Goal: Task Accomplishment & Management: Manage account settings

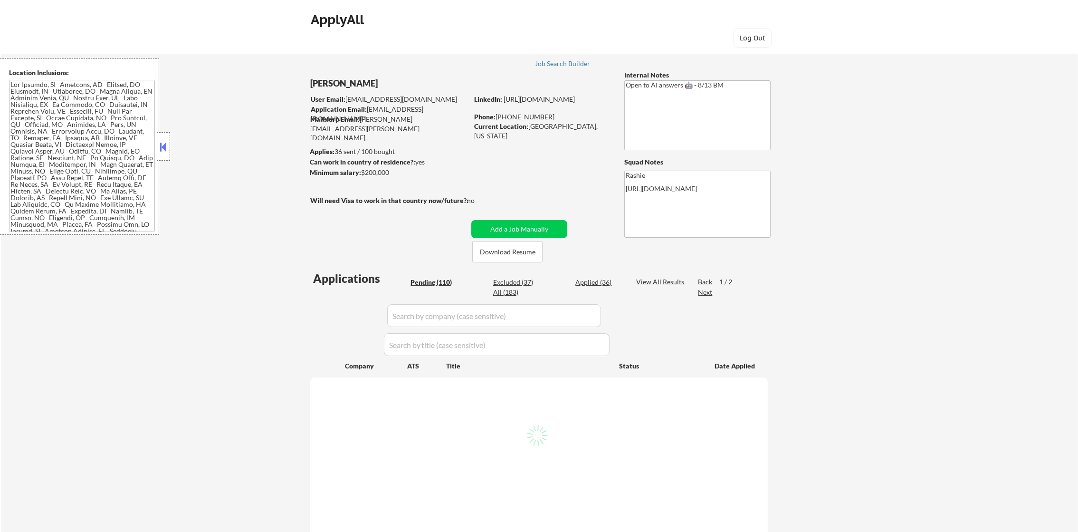
select select ""pending""
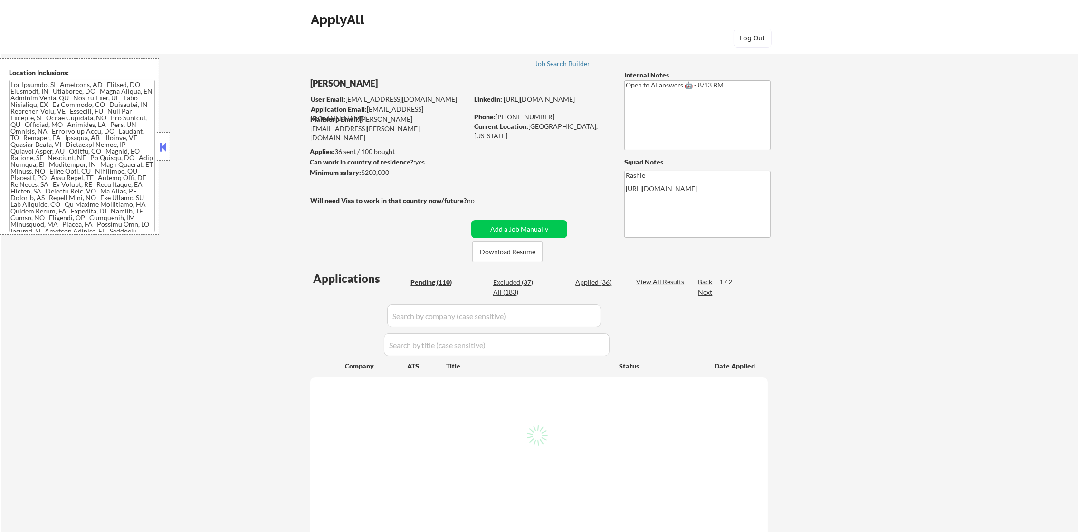
select select ""pending""
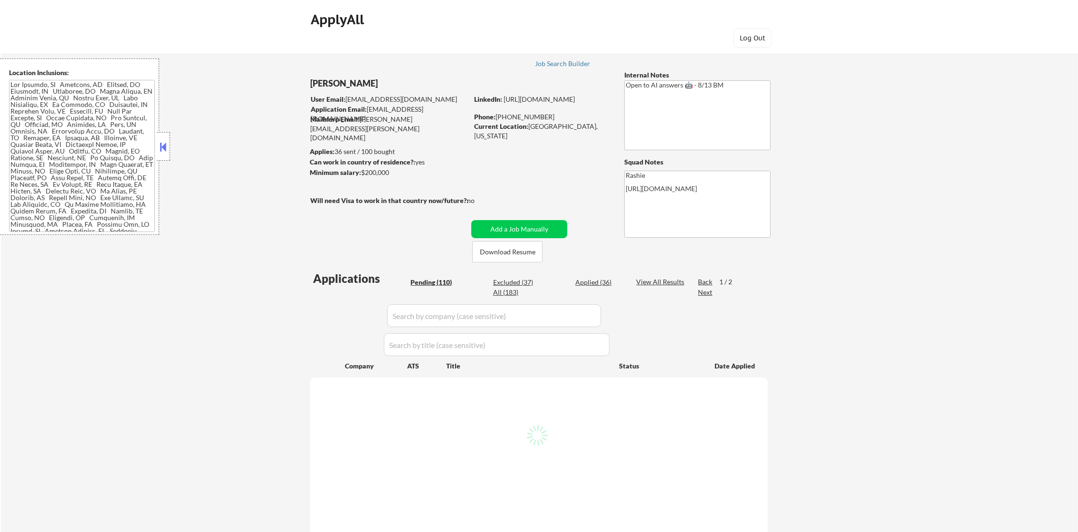
select select ""pending""
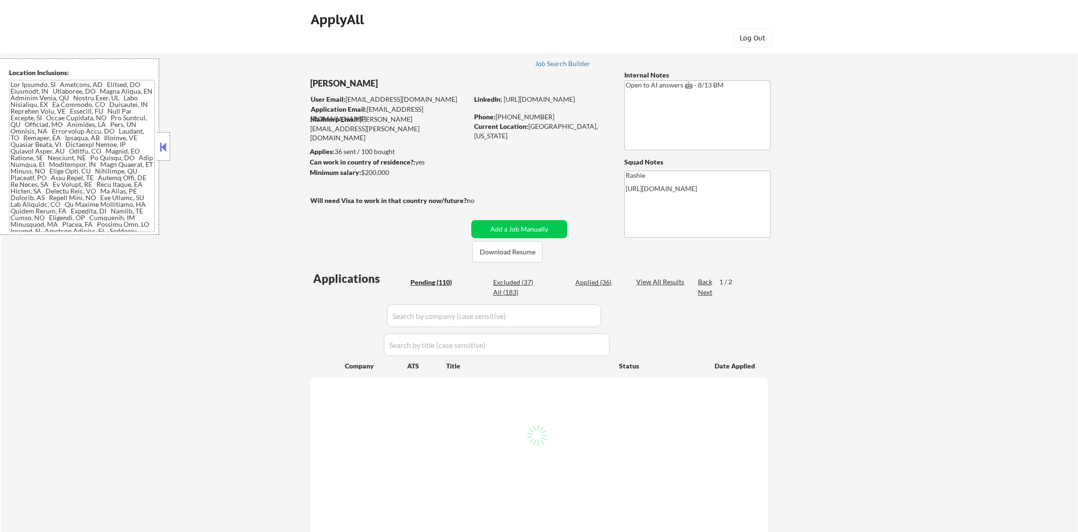
select select ""pending""
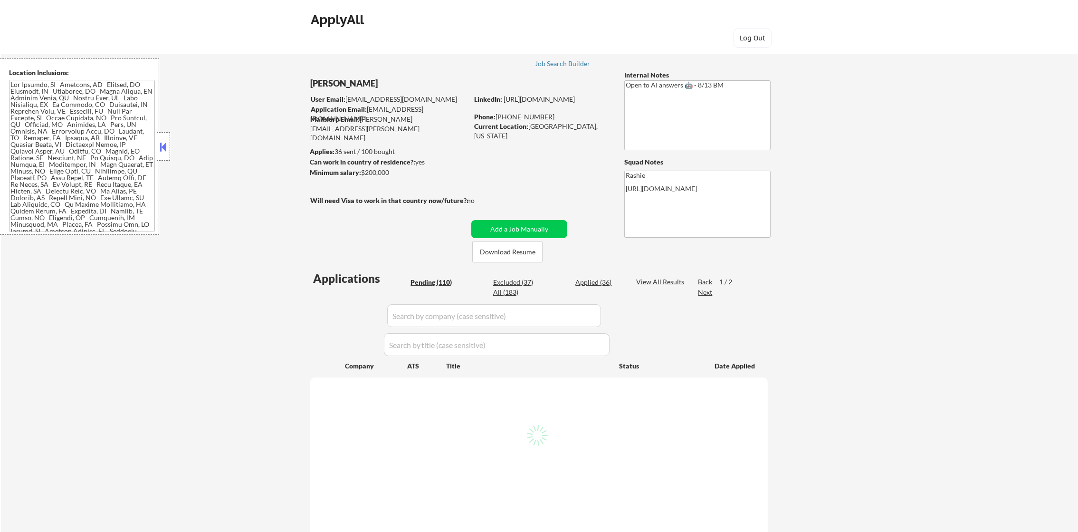
select select ""pending""
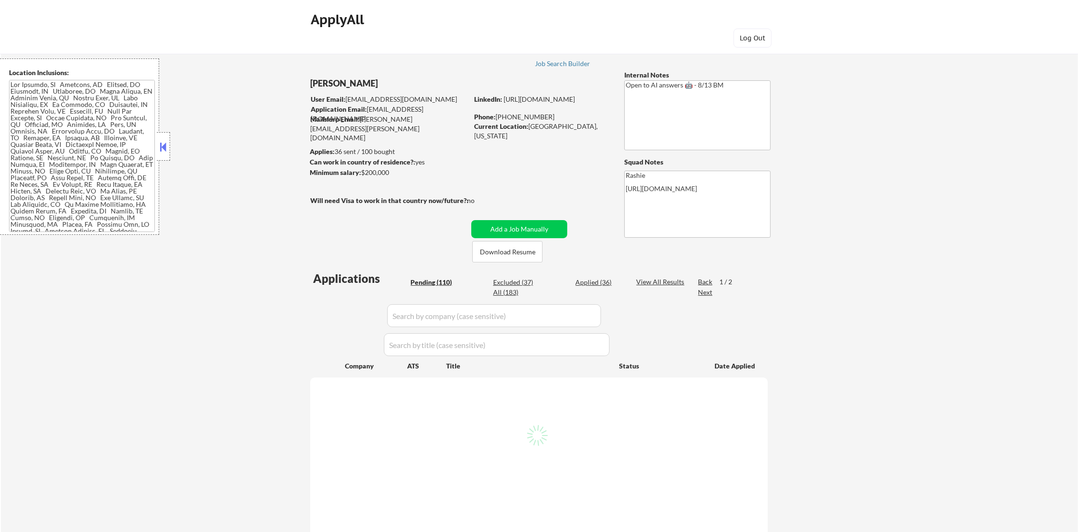
select select ""pending""
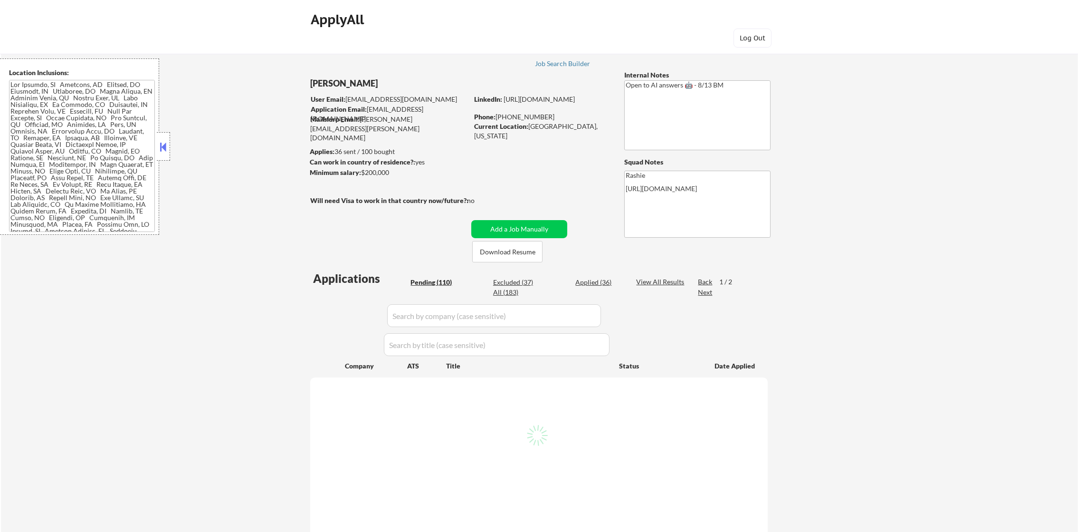
select select ""pending""
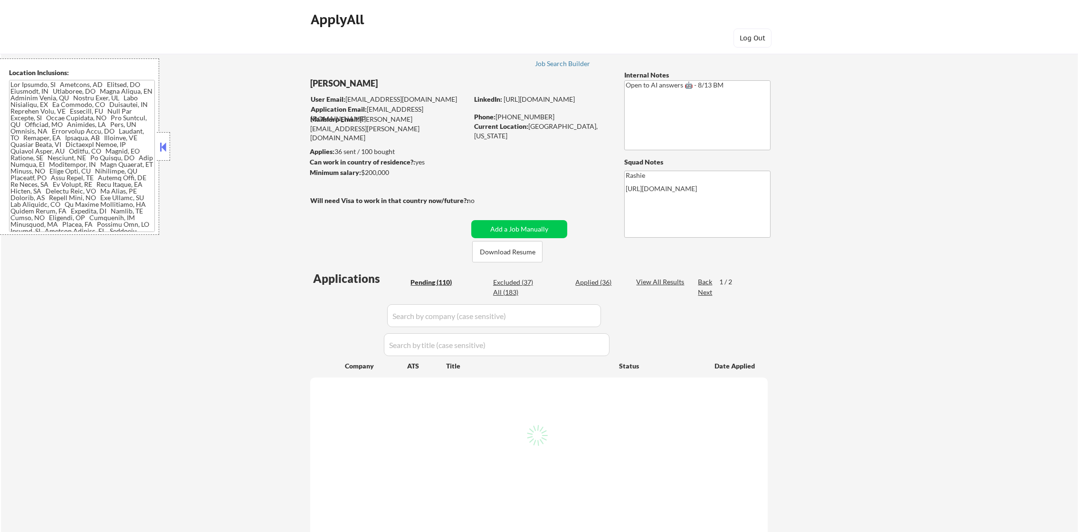
select select ""pending""
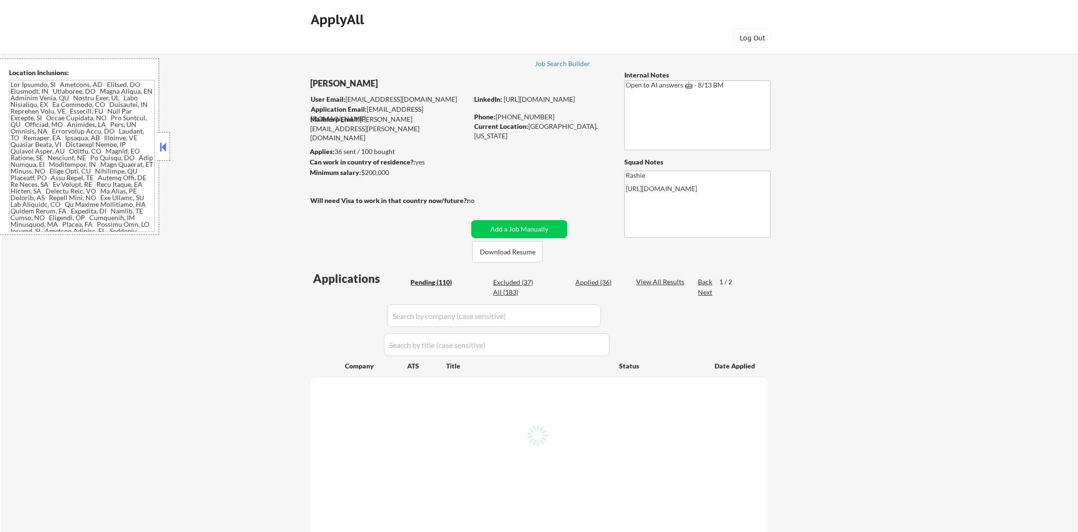
select select ""pending""
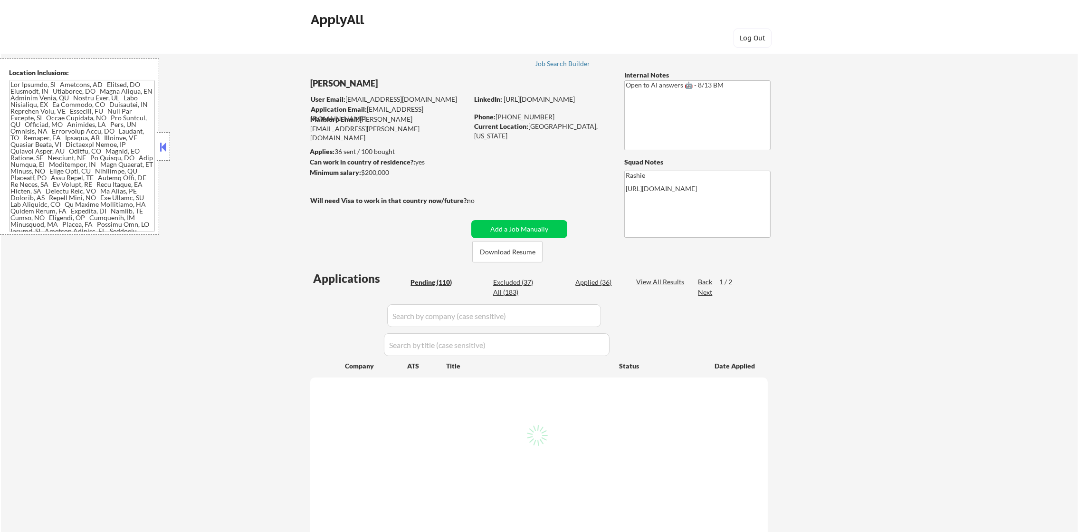
select select ""pending""
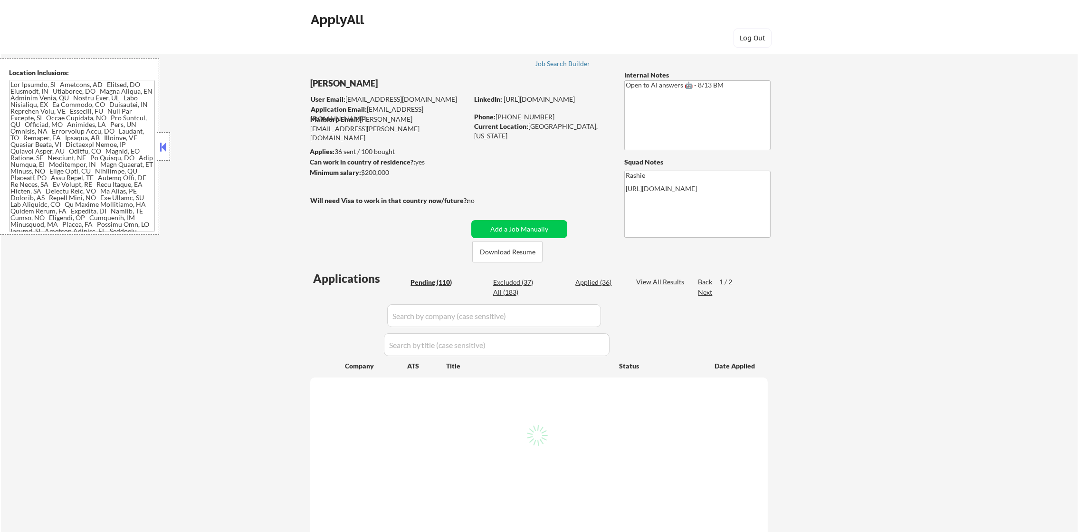
select select ""pending""
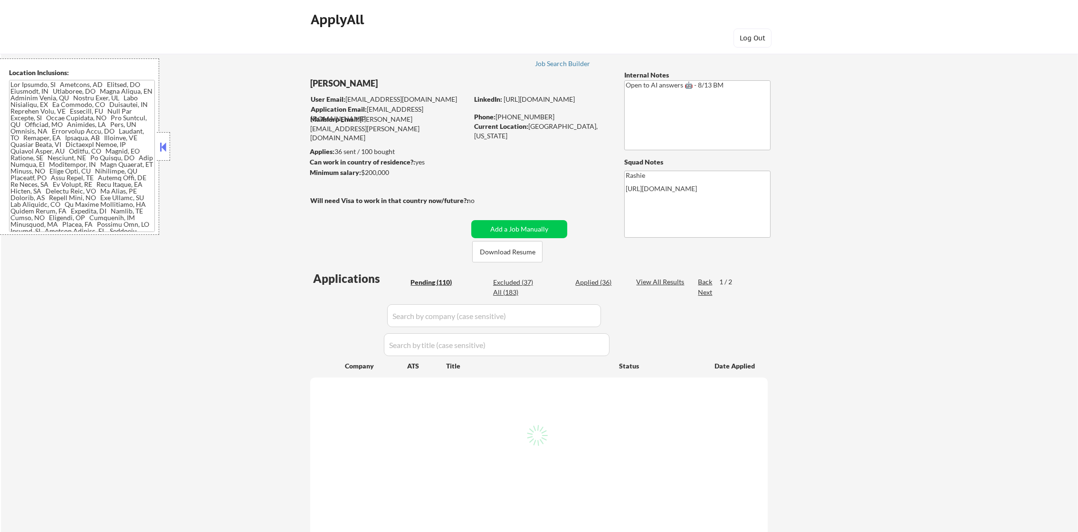
select select ""pending""
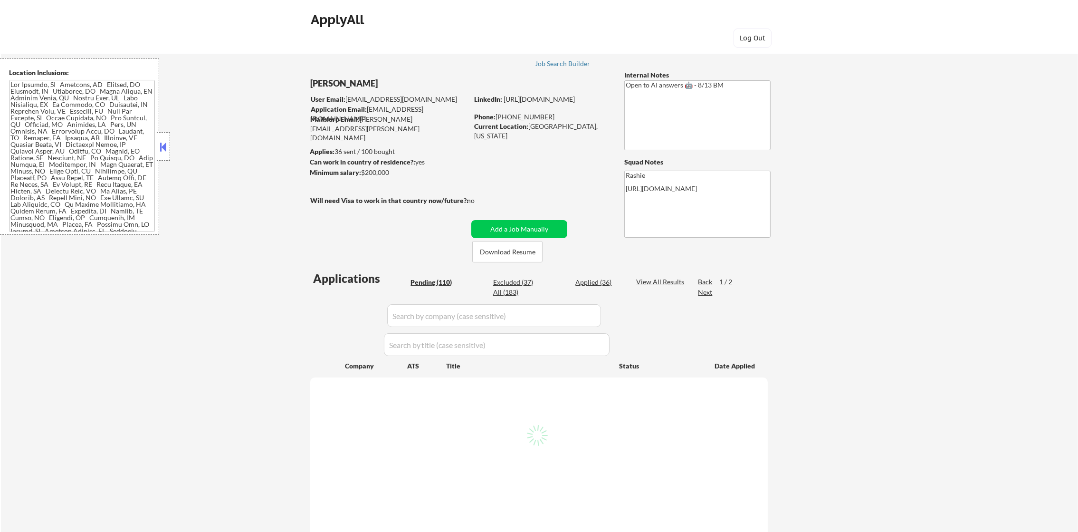
select select ""pending""
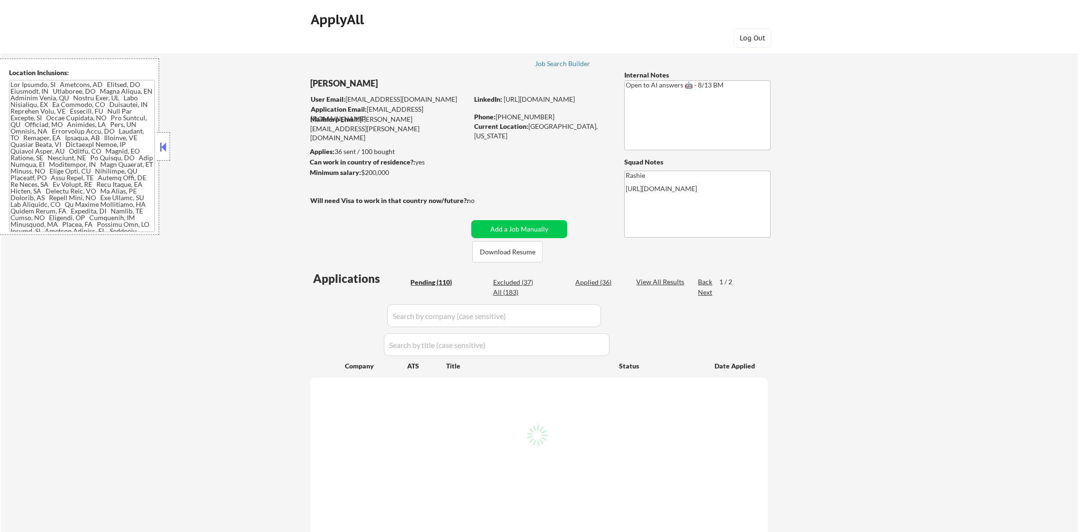
select select ""pending""
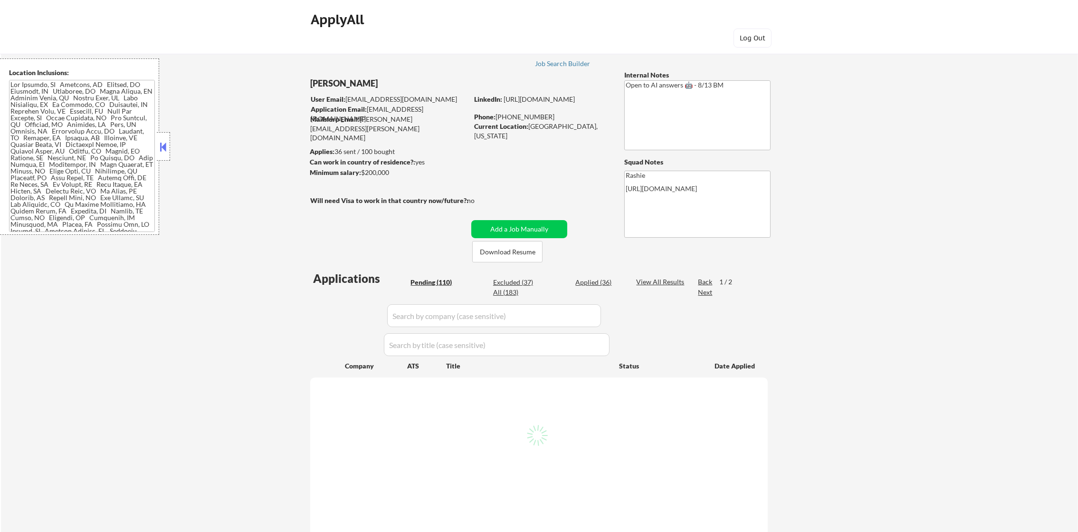
select select ""pending""
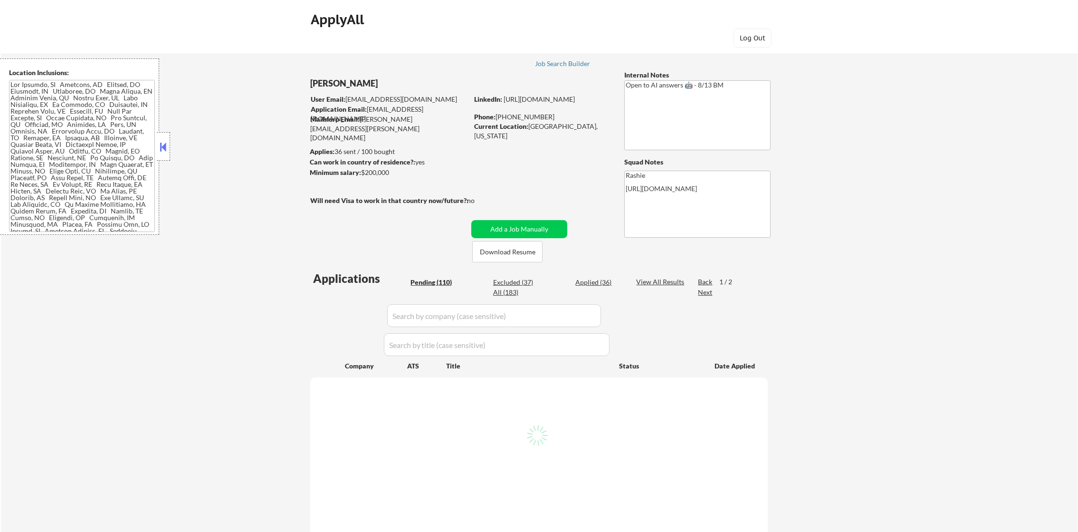
select select ""pending""
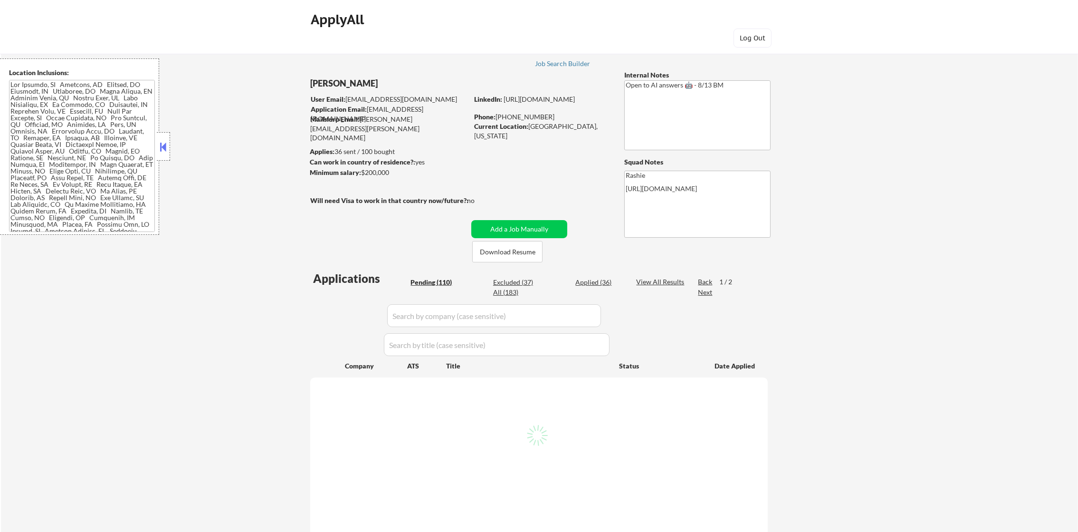
select select ""pending""
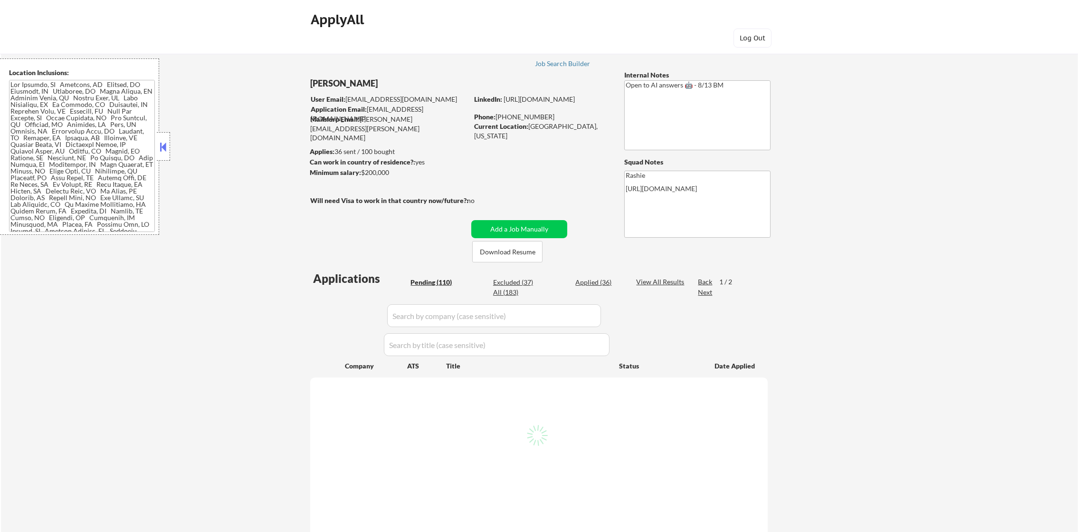
select select ""pending""
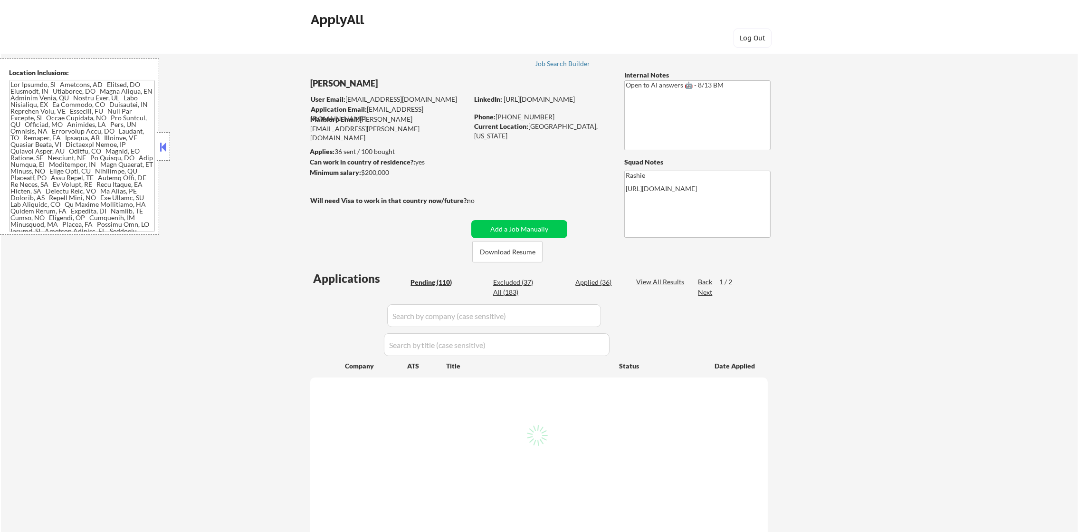
select select ""pending""
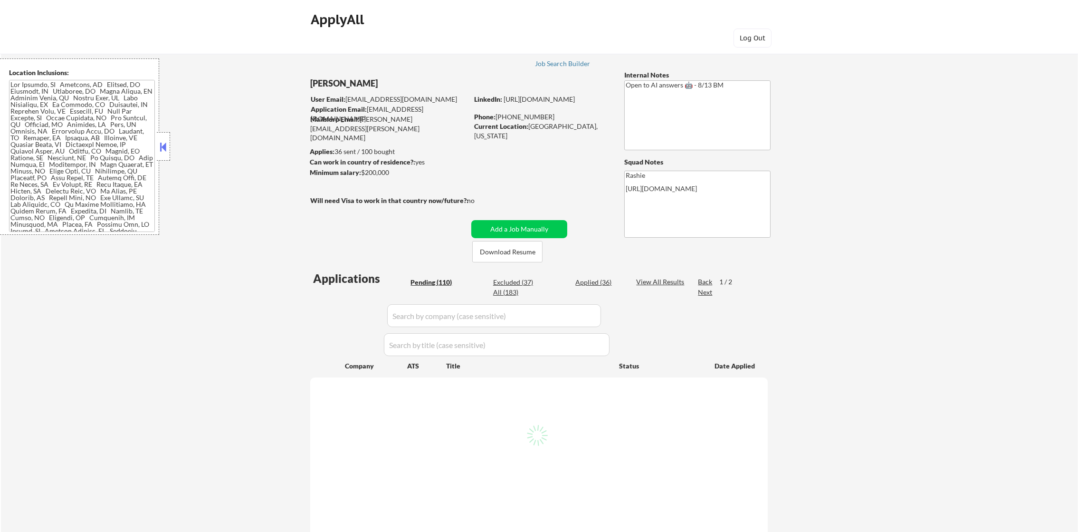
select select ""pending""
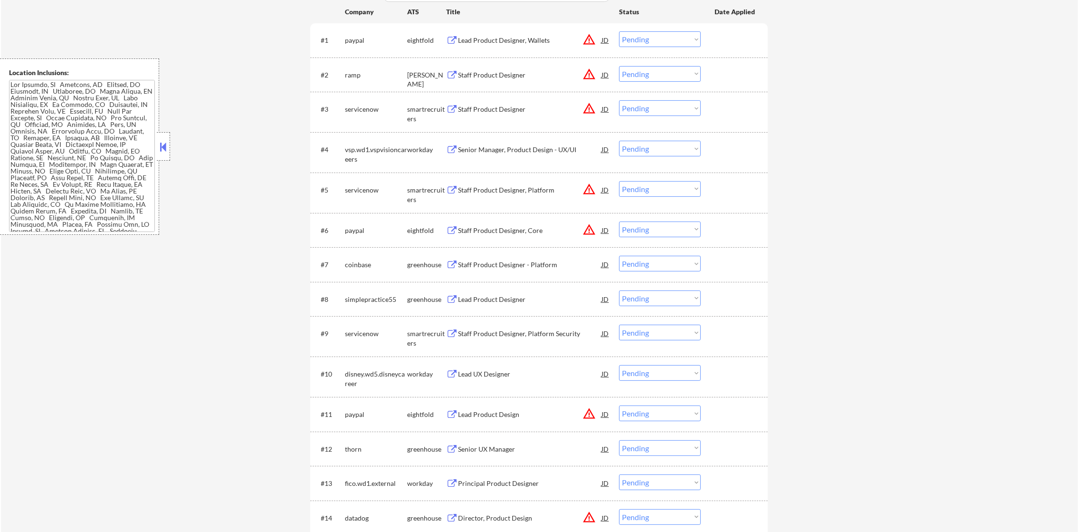
scroll to position [356, 0]
drag, startPoint x: 598, startPoint y: 68, endPoint x: 572, endPoint y: 75, distance: 26.9
click at [572, 75] on div "Staff Product Designer" at bounding box center [530, 73] width 144 height 10
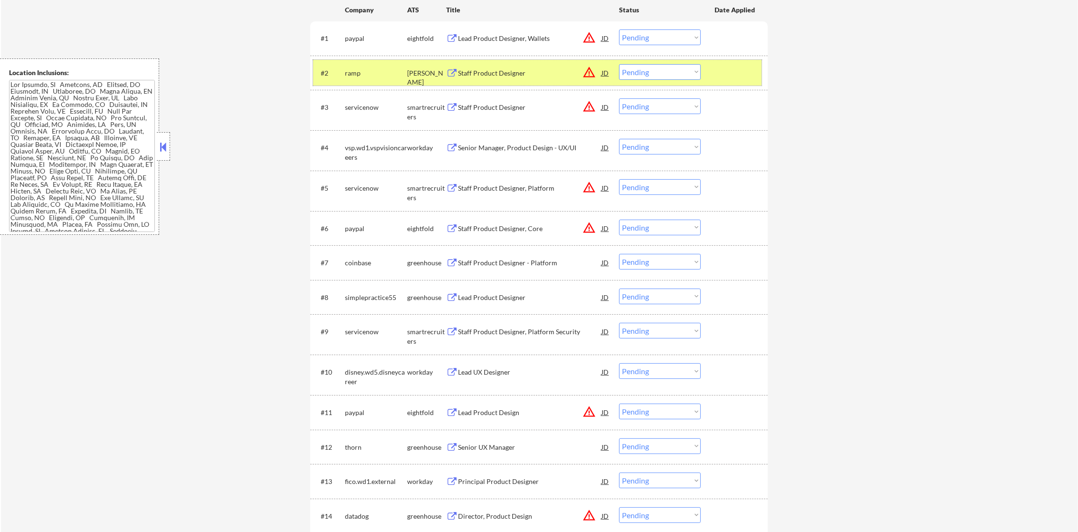
click at [370, 71] on div "ramp" at bounding box center [376, 73] width 62 height 10
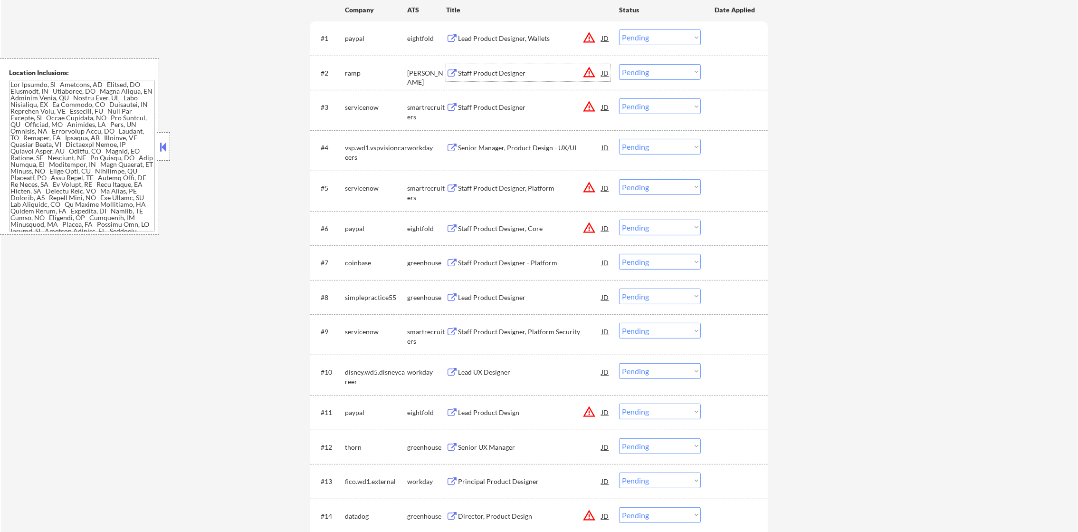
click at [527, 69] on div "Staff Product Designer" at bounding box center [530, 73] width 144 height 10
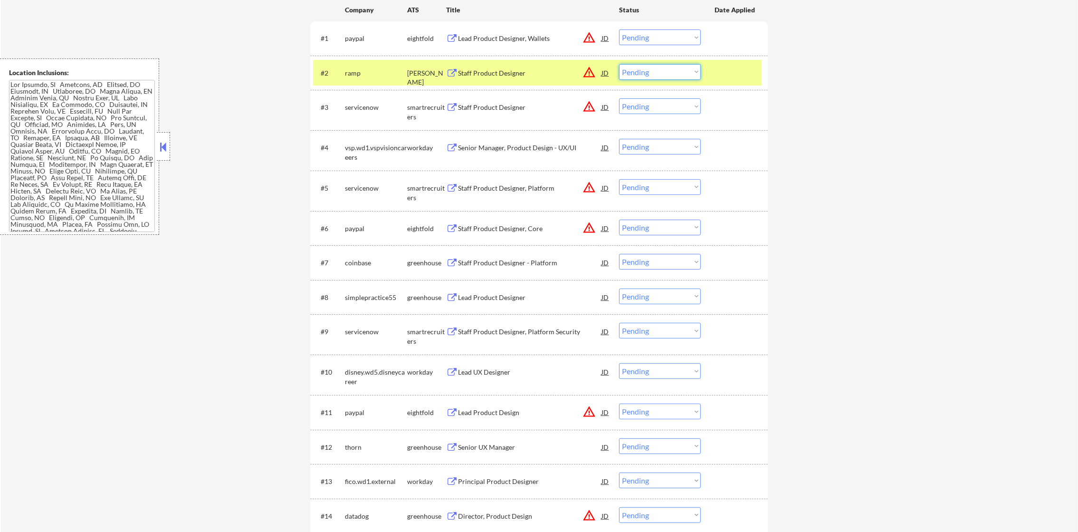
click at [676, 74] on select "Choose an option... Pending Applied Excluded (Questions) Excluded (Expired) Exc…" at bounding box center [660, 72] width 82 height 16
click at [619, 64] on select "Choose an option... Pending Applied Excluded (Questions) Excluded (Expired) Exc…" at bounding box center [660, 72] width 82 height 16
click at [369, 77] on div "ramp" at bounding box center [376, 72] width 62 height 17
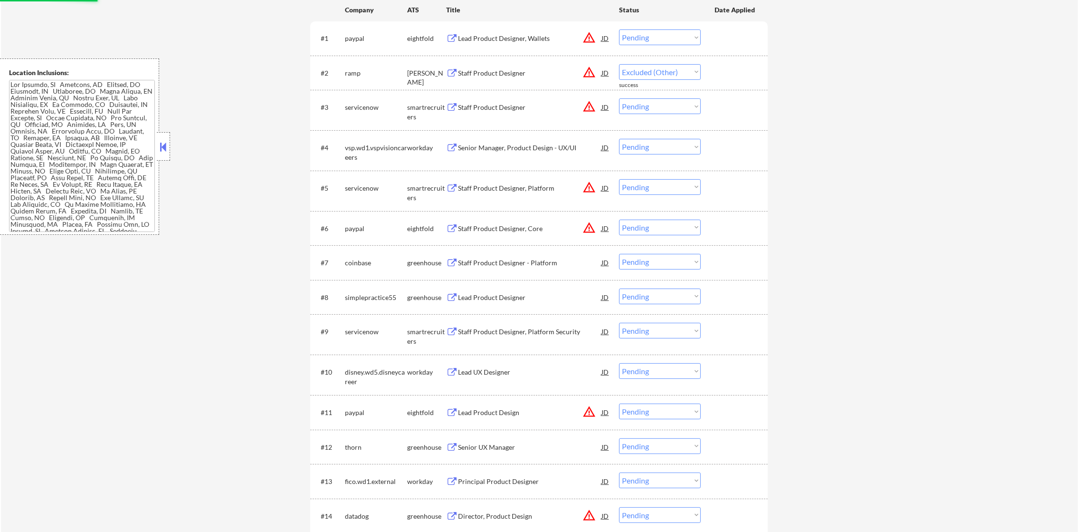
select select ""pending""
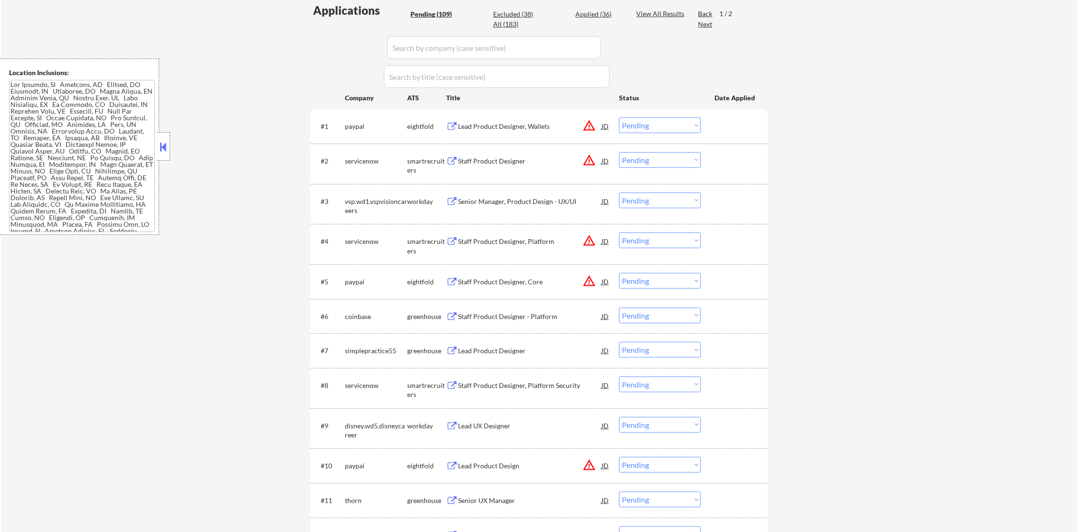
scroll to position [79, 0]
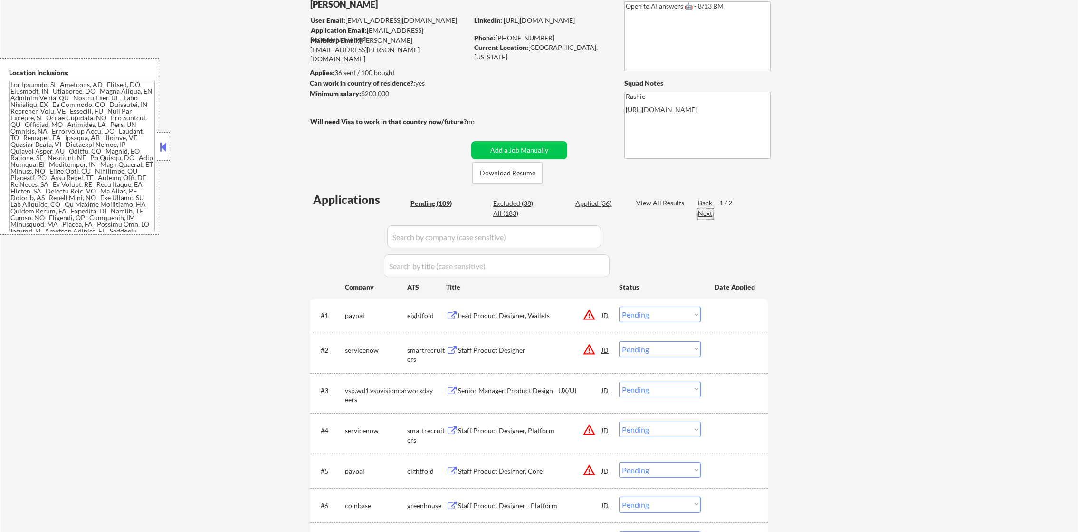
click at [708, 213] on div "Next" at bounding box center [705, 214] width 15 height 10
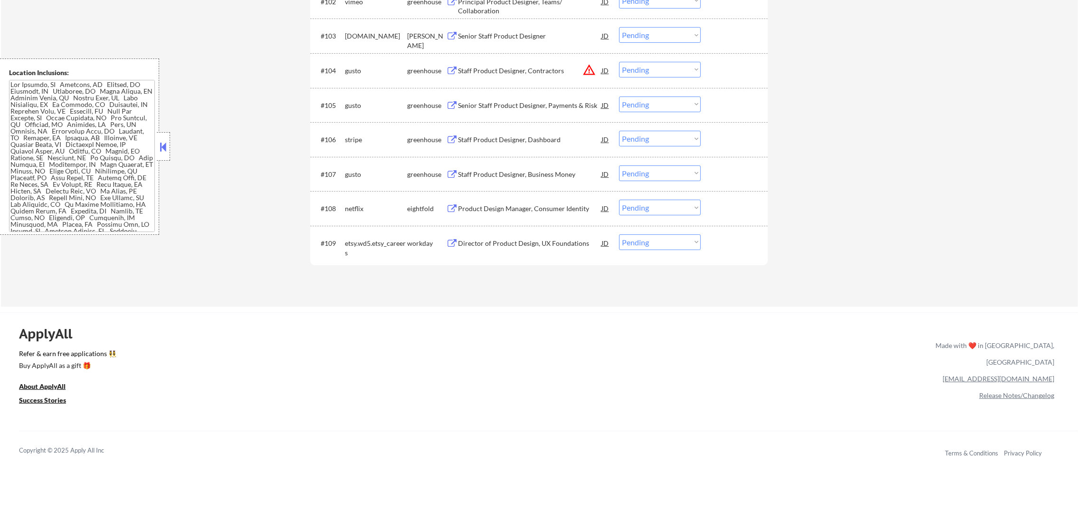
scroll to position [380, 0]
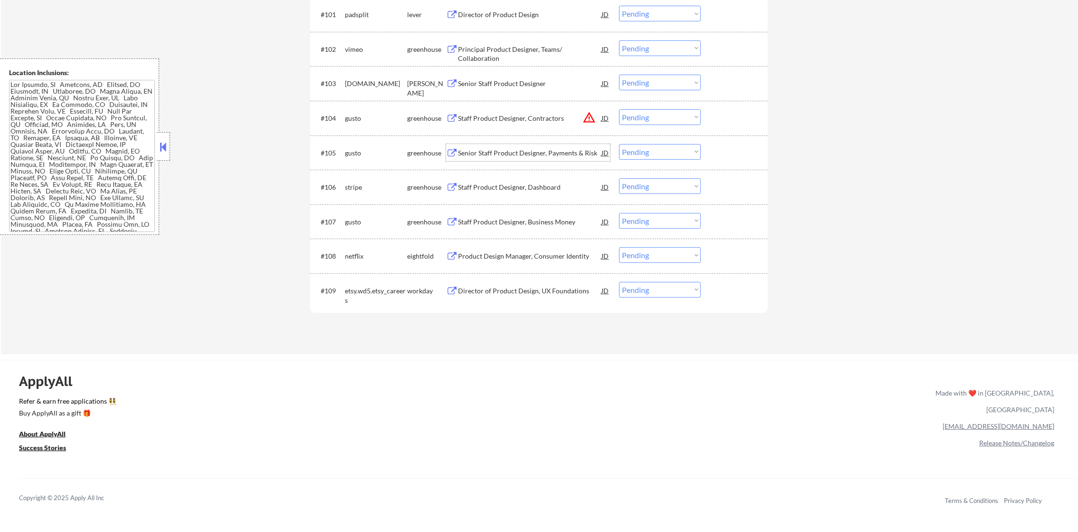
click at [523, 154] on div "Senior Staff Product Designer, Payments & Risk" at bounding box center [530, 153] width 144 height 10
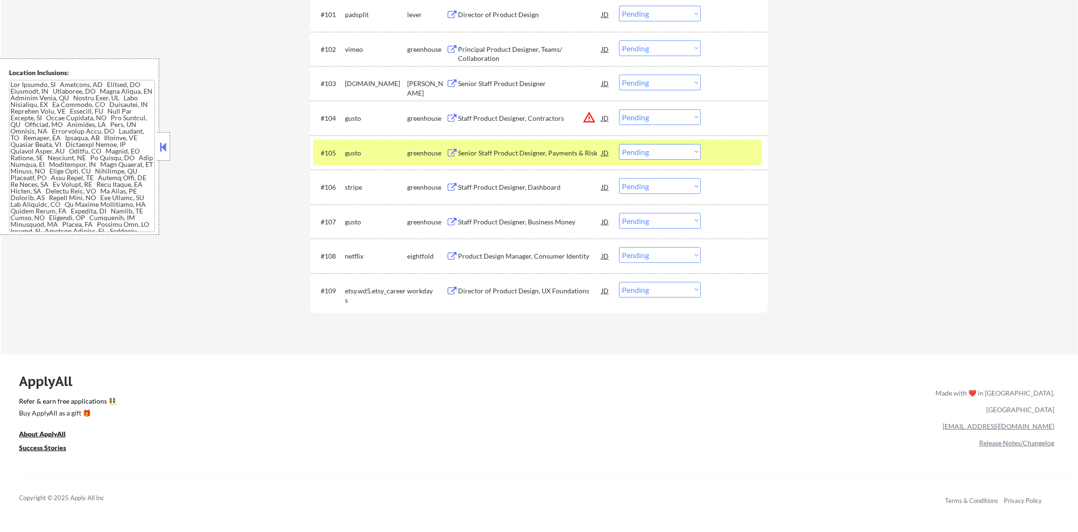
scroll to position [480, 0]
drag, startPoint x: 629, startPoint y: 149, endPoint x: 631, endPoint y: 160, distance: 11.2
click at [629, 149] on select "Choose an option... Pending Applied Excluded (Questions) Excluded (Expired) Exc…" at bounding box center [660, 152] width 82 height 16
click at [619, 144] on select "Choose an option... Pending Applied Excluded (Questions) Excluded (Expired) Exc…" at bounding box center [660, 152] width 82 height 16
click at [363, 157] on div "gusto" at bounding box center [376, 153] width 62 height 10
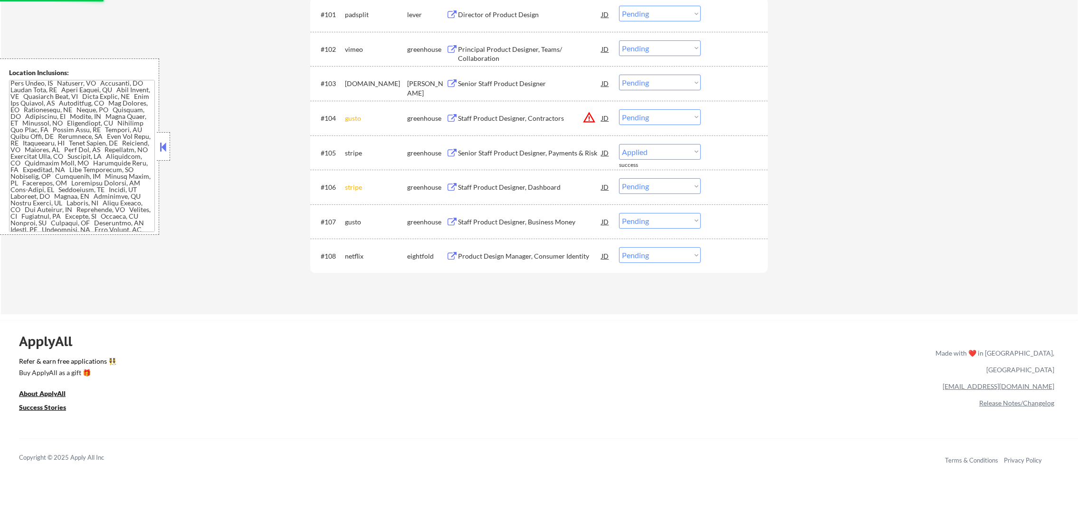
select select ""pending""
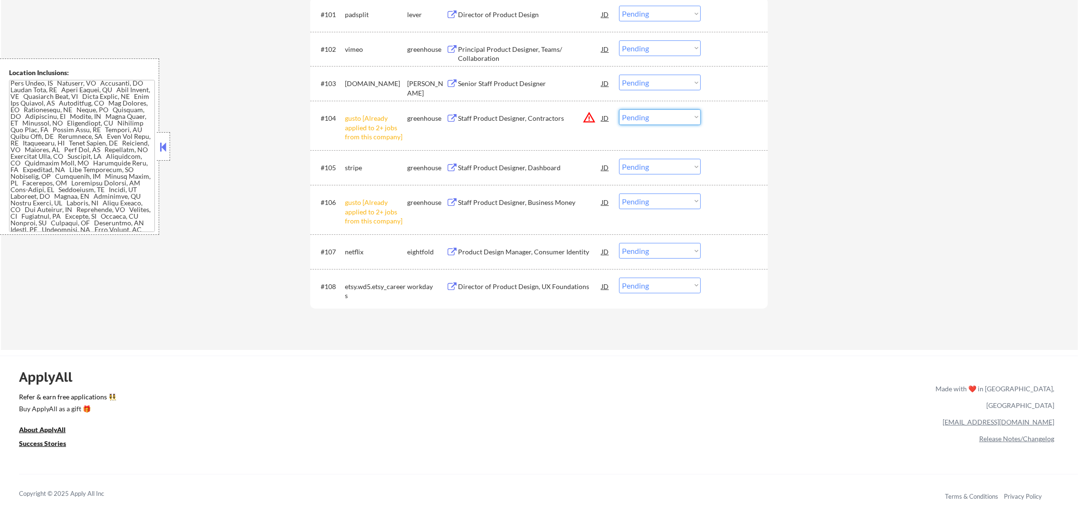
drag, startPoint x: 667, startPoint y: 117, endPoint x: 667, endPoint y: 126, distance: 8.6
click at [667, 117] on select "Choose an option... Pending Applied Excluded (Questions) Excluded (Expired) Exc…" at bounding box center [660, 117] width 82 height 16
click at [619, 109] on select "Choose an option... Pending Applied Excluded (Questions) Excluded (Expired) Exc…" at bounding box center [660, 117] width 82 height 16
select select ""pending""
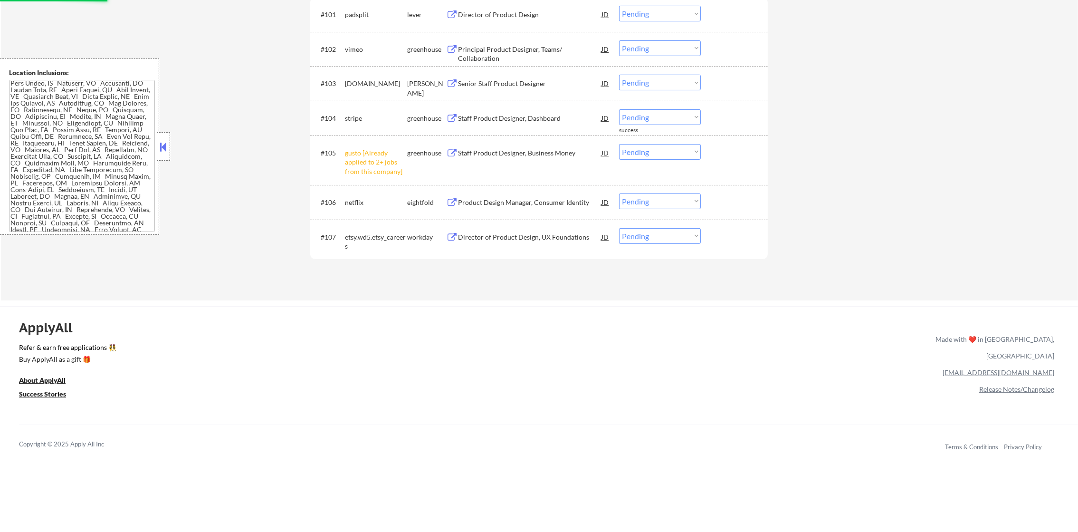
click at [665, 146] on select "Choose an option... Pending Applied Excluded (Questions) Excluded (Expired) Exc…" at bounding box center [660, 152] width 82 height 16
click at [619, 144] on select "Choose an option... Pending Applied Excluded (Questions) Excluded (Expired) Exc…" at bounding box center [660, 152] width 82 height 16
select select ""pending""
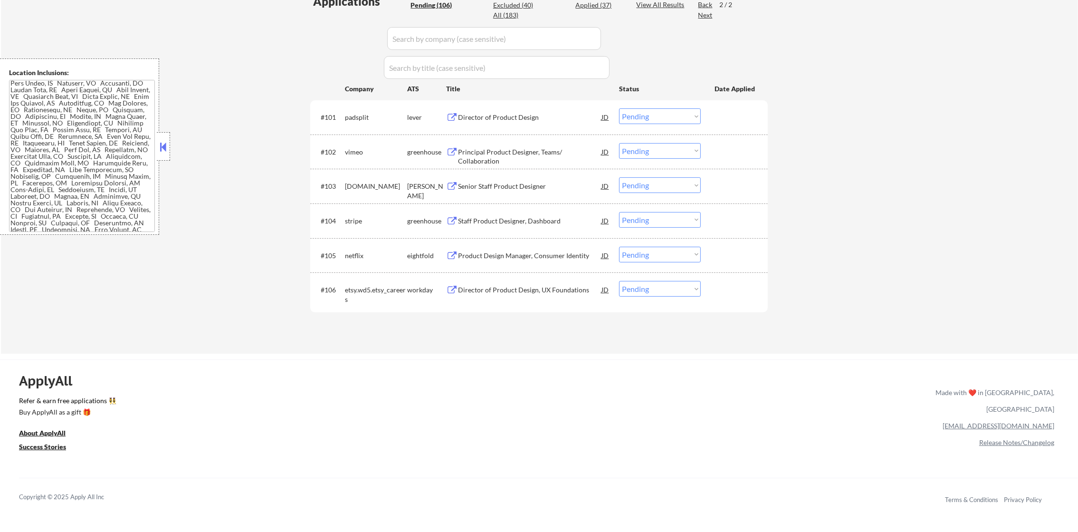
scroll to position [261, 0]
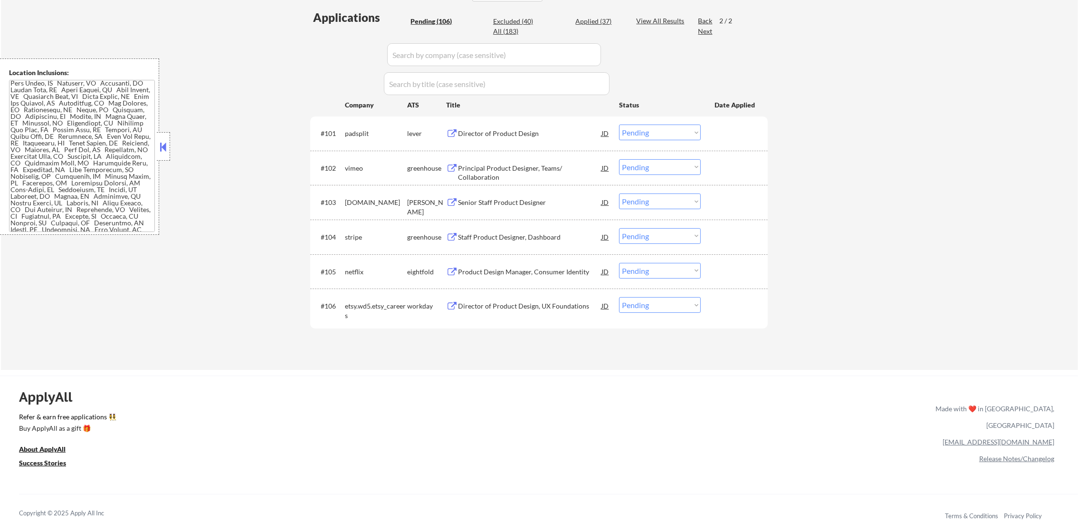
click at [500, 132] on div "Director of Product Design" at bounding box center [530, 134] width 144 height 10
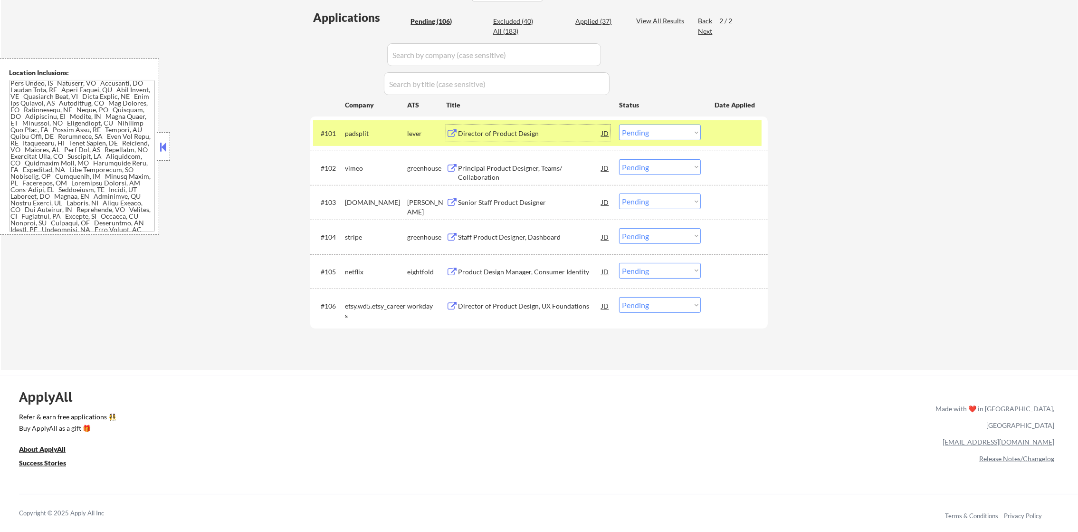
click at [633, 134] on select "Choose an option... Pending Applied Excluded (Questions) Excluded (Expired) Exc…" at bounding box center [660, 133] width 82 height 16
click at [619, 125] on select "Choose an option... Pending Applied Excluded (Questions) Excluded (Expired) Exc…" at bounding box center [660, 133] width 82 height 16
click at [357, 137] on div "padsplit" at bounding box center [376, 134] width 62 height 10
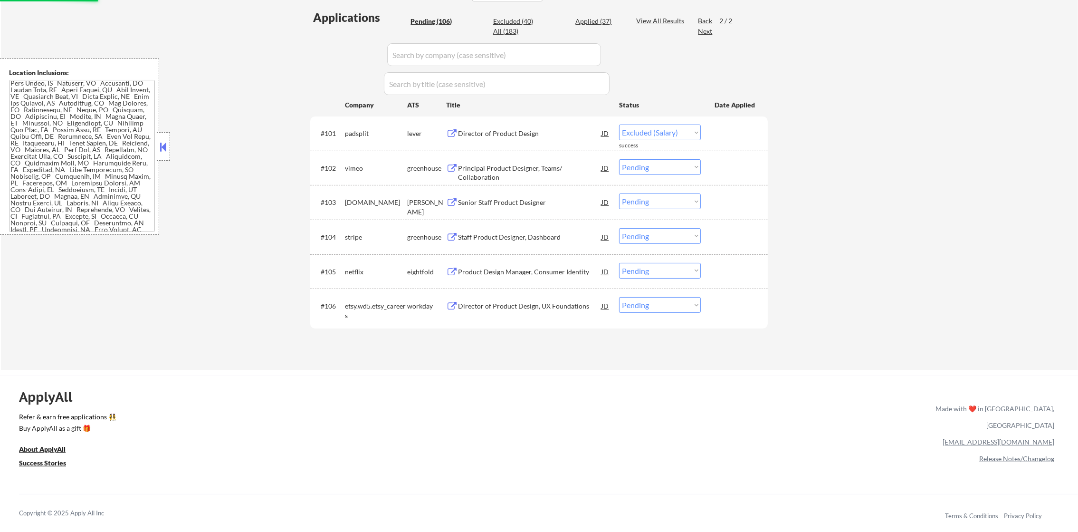
select select ""pending""
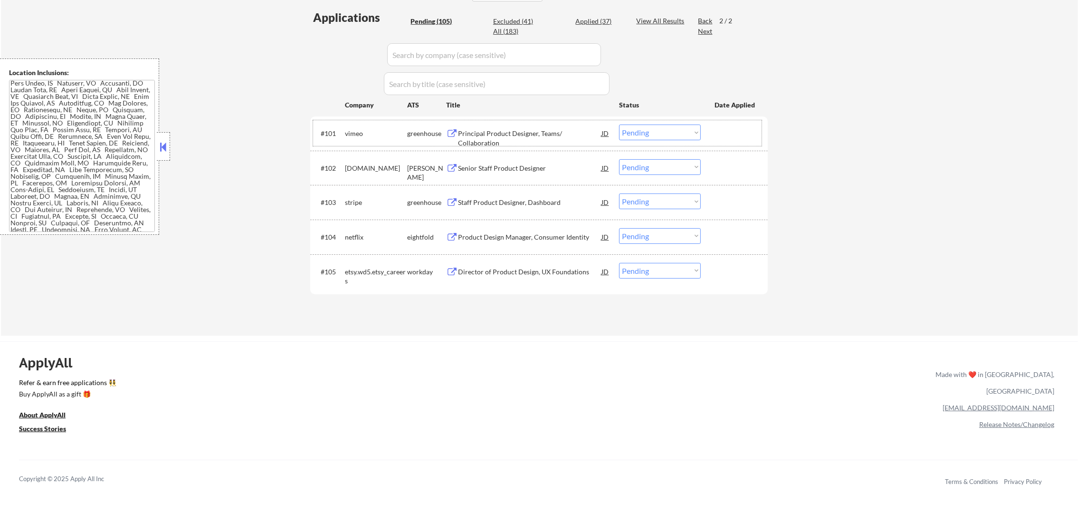
click at [500, 274] on div "Director of Product Design, UX Foundations" at bounding box center [530, 272] width 144 height 10
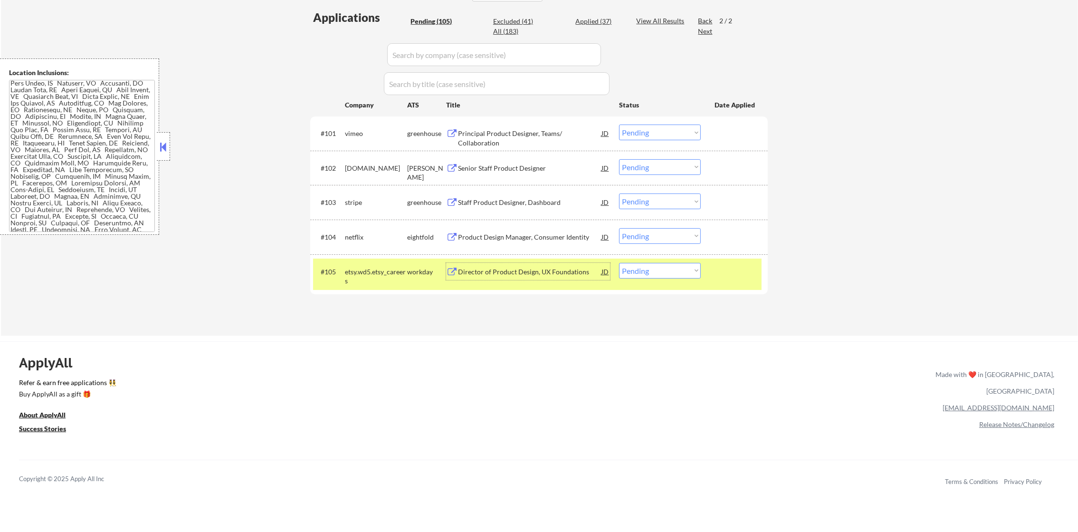
click at [672, 264] on select "Choose an option... Pending Applied Excluded (Questions) Excluded (Expired) Exc…" at bounding box center [660, 271] width 82 height 16
select select ""excluded__expired_""
click at [619, 263] on select "Choose an option... Pending Applied Excluded (Questions) Excluded (Expired) Exc…" at bounding box center [660, 271] width 82 height 16
click at [380, 282] on div "etsy.wd5.etsy_careers" at bounding box center [376, 276] width 62 height 19
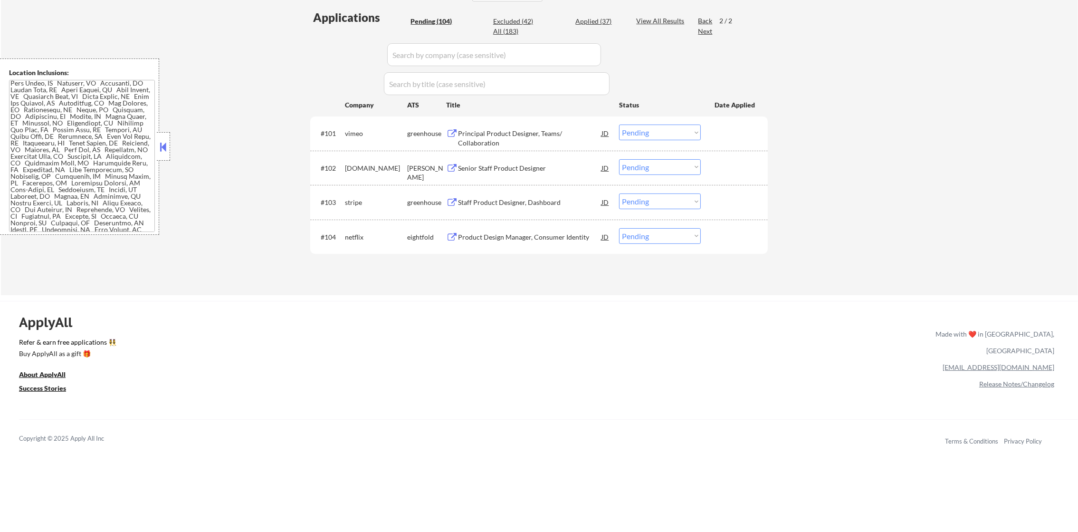
click at [508, 228] on div "Product Design Manager, Consumer Identity" at bounding box center [530, 236] width 144 height 17
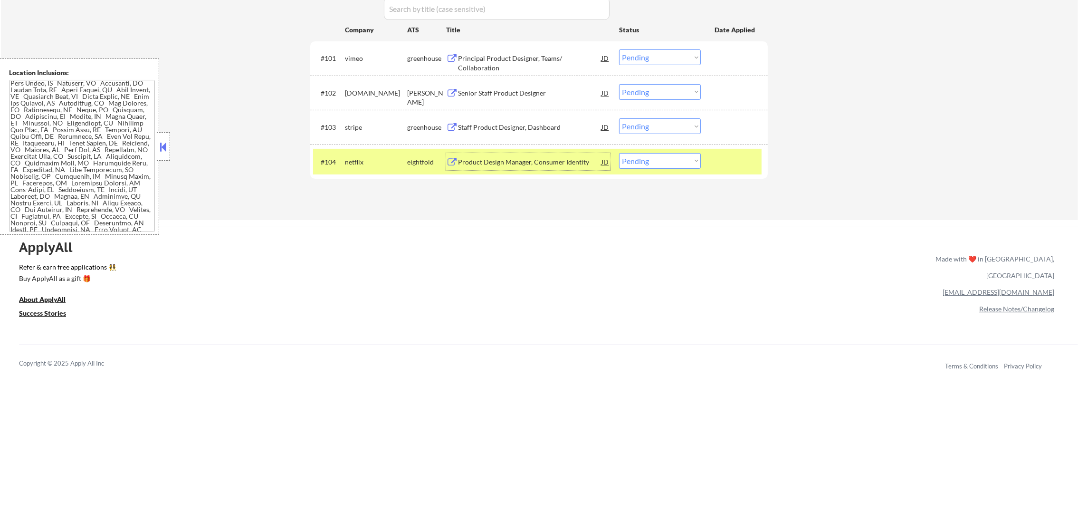
scroll to position [356, 0]
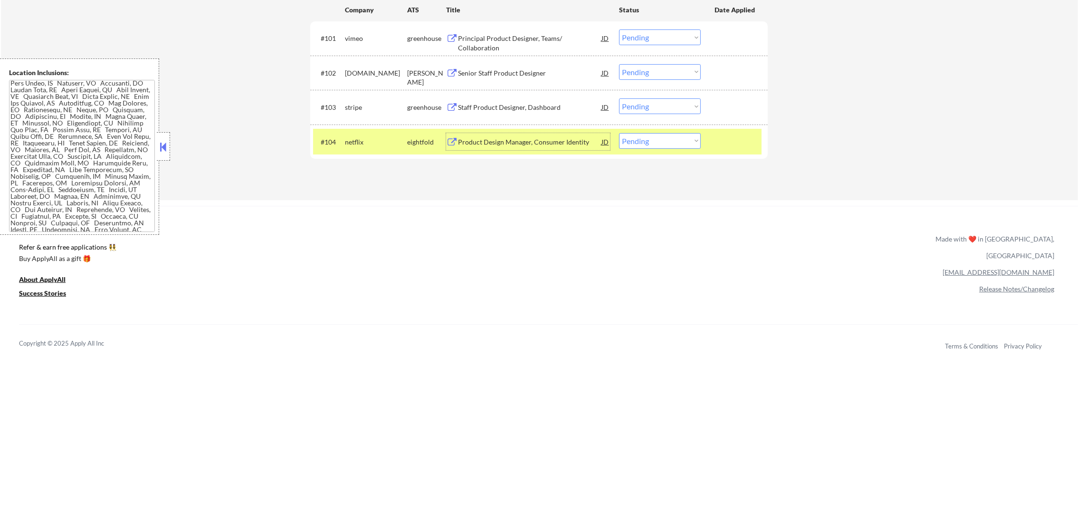
click at [640, 145] on select "Choose an option... Pending Applied Excluded (Questions) Excluded (Expired) Exc…" at bounding box center [660, 141] width 82 height 16
select select ""applied""
click at [619, 133] on select "Choose an option... Pending Applied Excluded (Questions) Excluded (Expired) Exc…" at bounding box center [660, 141] width 82 height 16
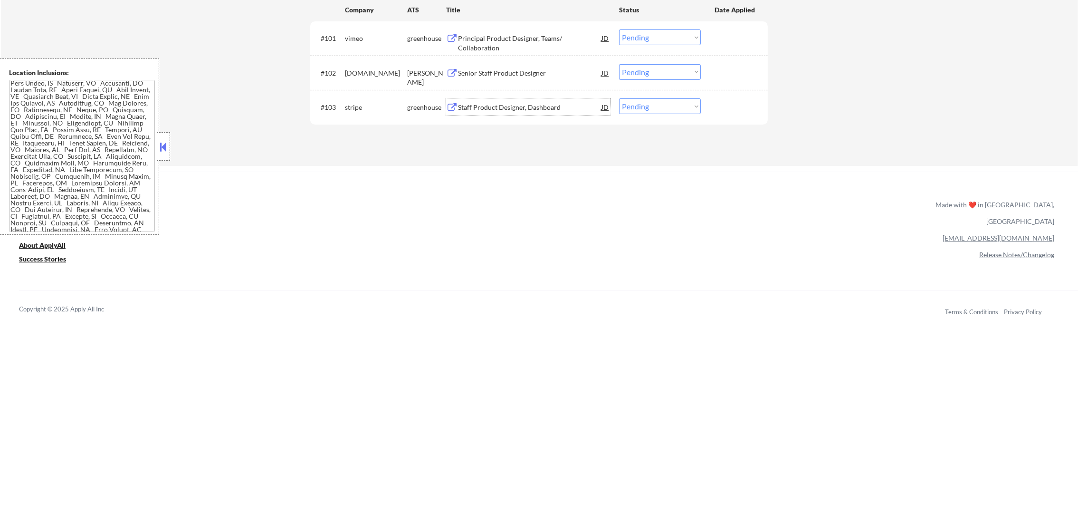
click at [518, 108] on div "Staff Product Designer, Dashboard" at bounding box center [530, 108] width 144 height 10
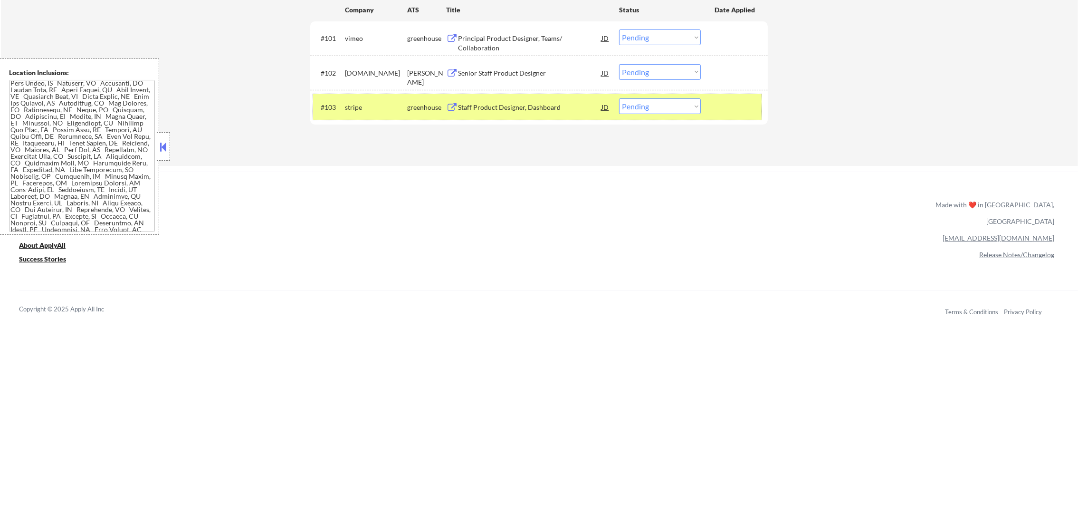
click at [340, 105] on div "#103 stripe greenhouse Staff Product Designer, Dashboard JD warning_amber Choos…" at bounding box center [537, 107] width 449 height 26
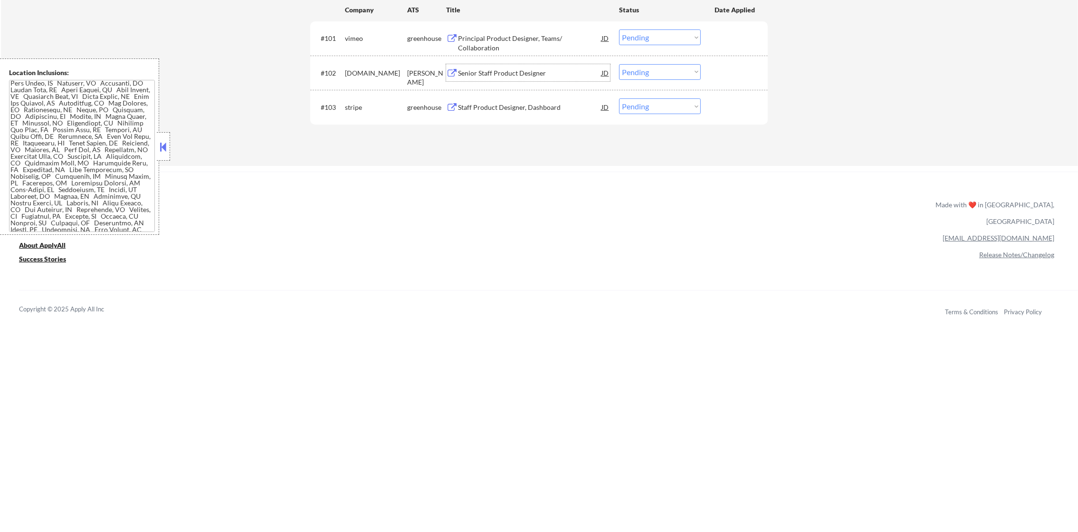
click at [501, 69] on div "Senior Staff Product Designer" at bounding box center [530, 73] width 144 height 10
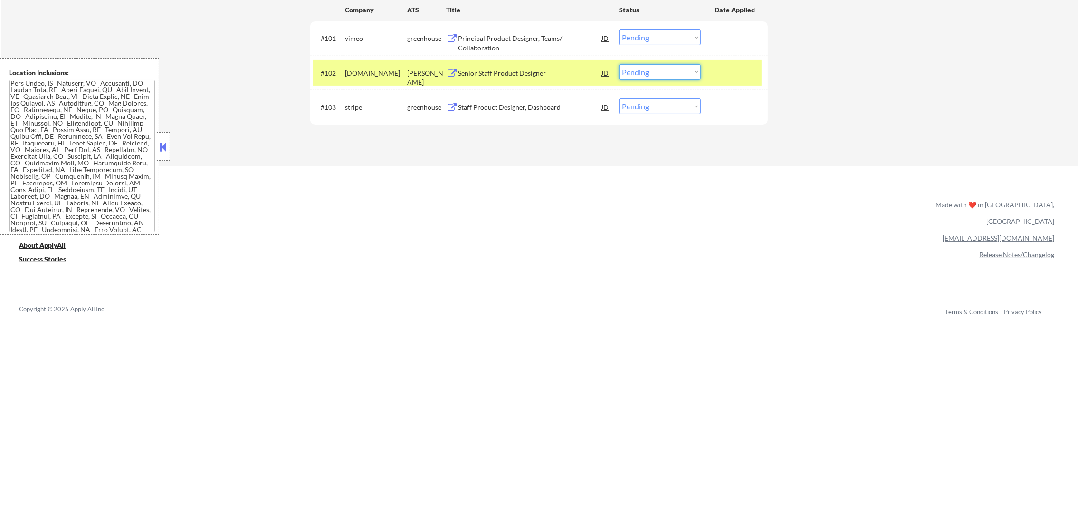
click at [640, 73] on select "Choose an option... Pending Applied Excluded (Questions) Excluded (Expired) Exc…" at bounding box center [660, 72] width 82 height 16
click at [619, 64] on select "Choose an option... Pending Applied Excluded (Questions) Excluded (Expired) Exc…" at bounding box center [660, 72] width 82 height 16
click at [373, 68] on div "[DOMAIN_NAME]" at bounding box center [376, 73] width 62 height 10
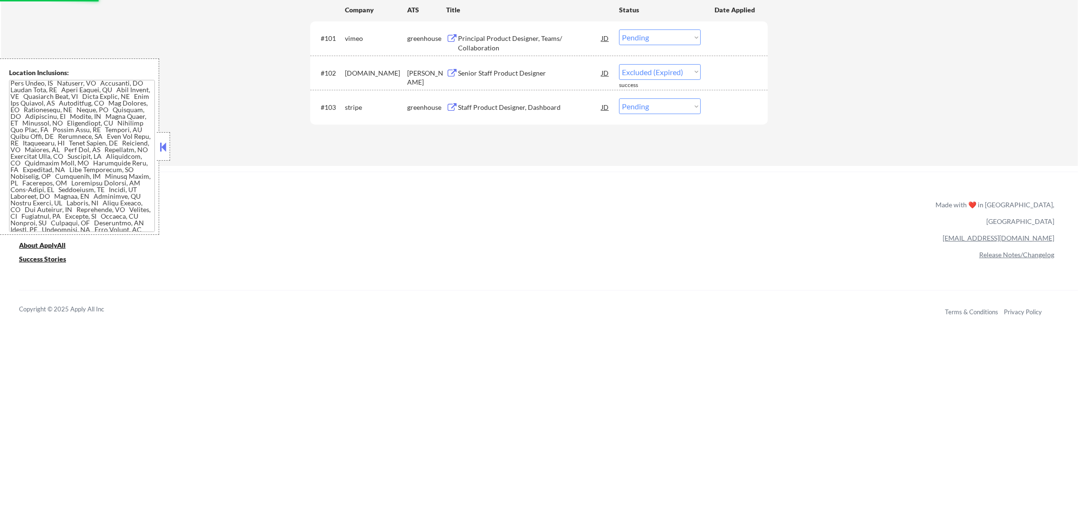
select select ""pending""
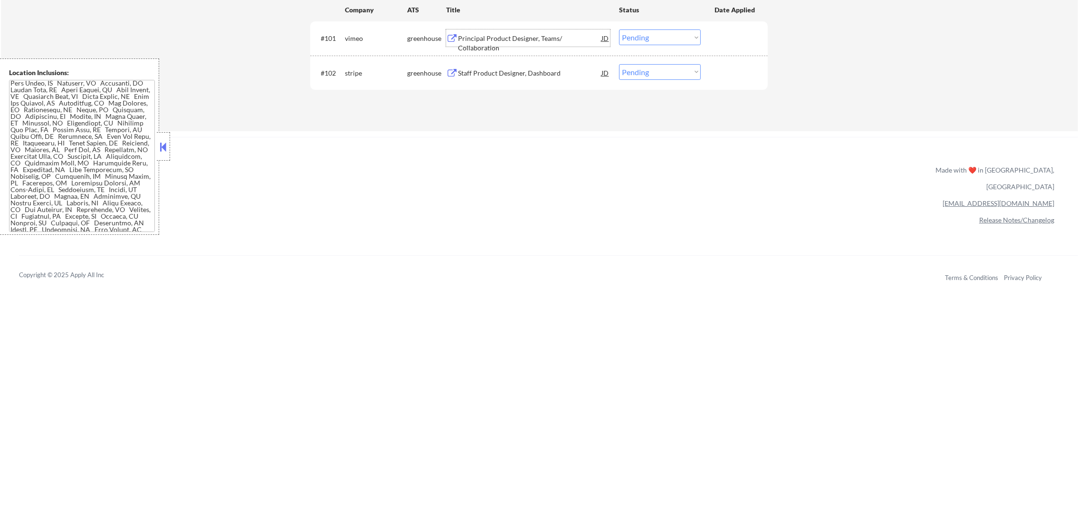
click at [535, 39] on div "Principal Product Designer, Teams/ Collaboration" at bounding box center [530, 43] width 144 height 19
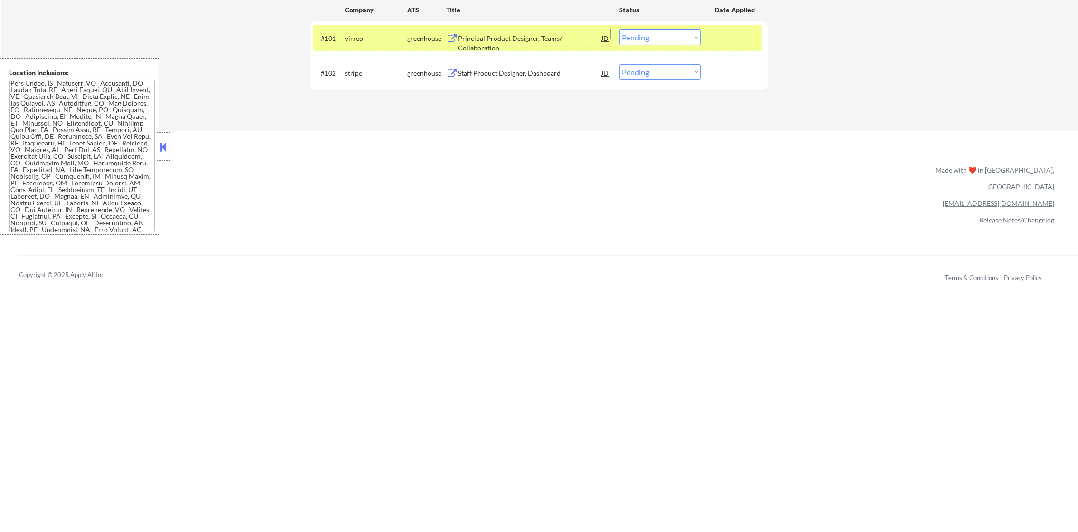
click at [648, 38] on select "Choose an option... Pending Applied Excluded (Questions) Excluded (Expired) Exc…" at bounding box center [660, 37] width 82 height 16
click at [619, 29] on select "Choose an option... Pending Applied Excluded (Questions) Excluded (Expired) Exc…" at bounding box center [660, 37] width 82 height 16
click at [352, 39] on div "vimeo" at bounding box center [376, 39] width 62 height 10
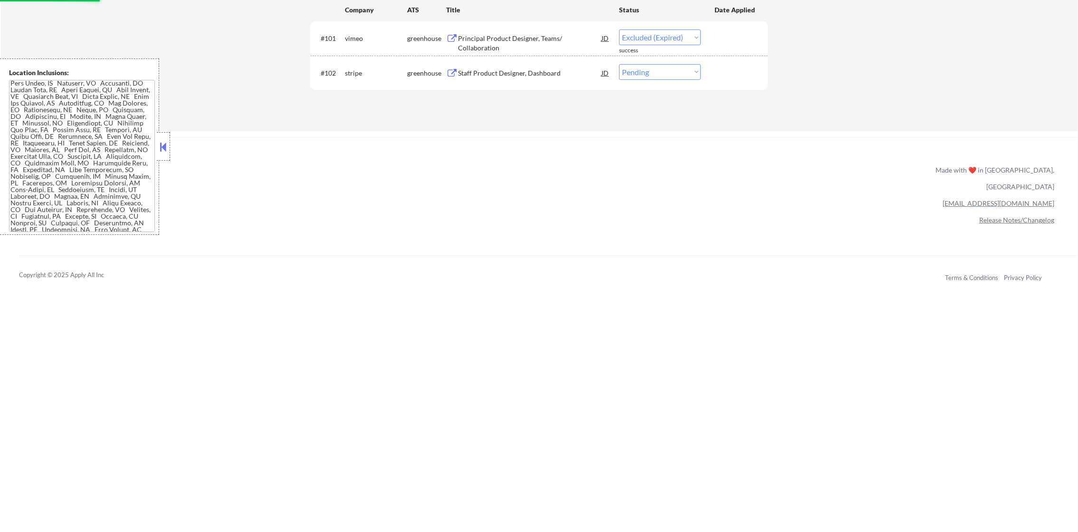
select select ""pending""
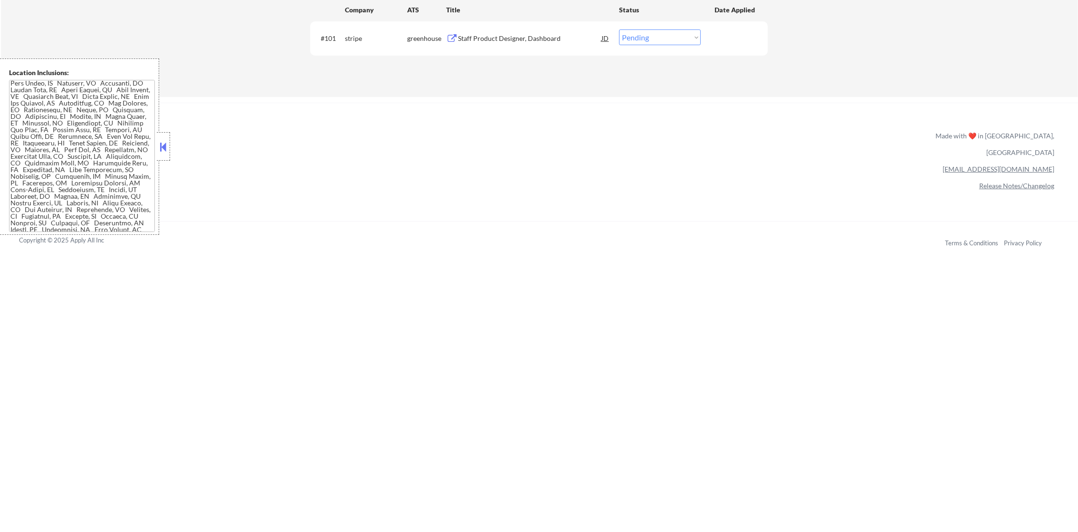
click at [516, 34] on div "Staff Product Designer, Dashboard" at bounding box center [530, 39] width 144 height 10
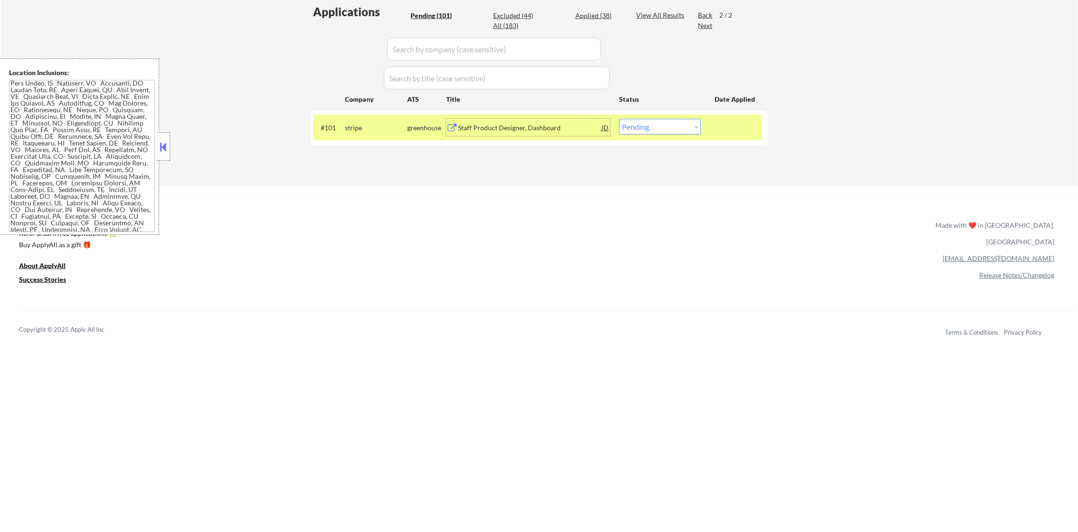
scroll to position [261, 0]
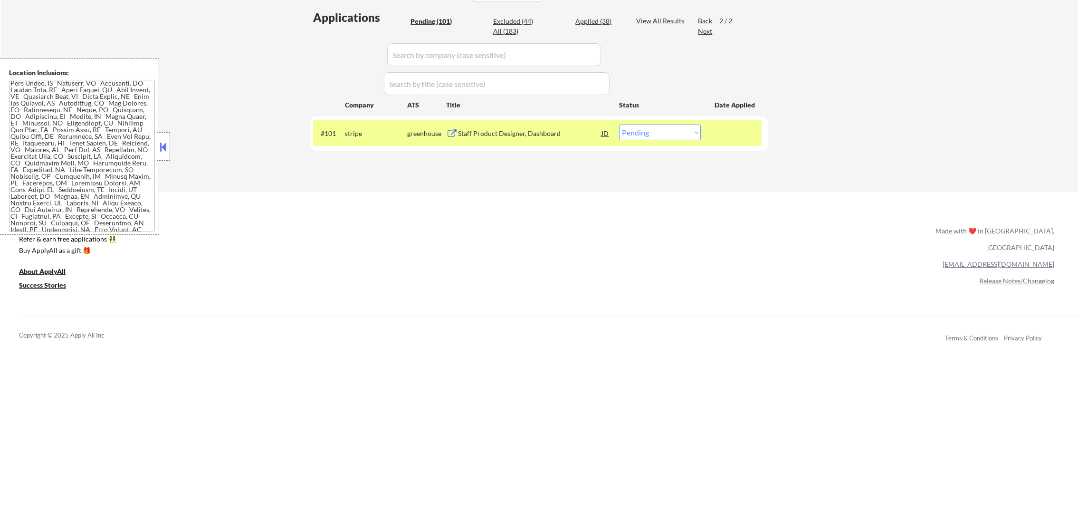
click at [606, 15] on div "Applications Pending (101) Excluded (44) Applied (38) All (183) View All Result…" at bounding box center [539, 92] width 458 height 164
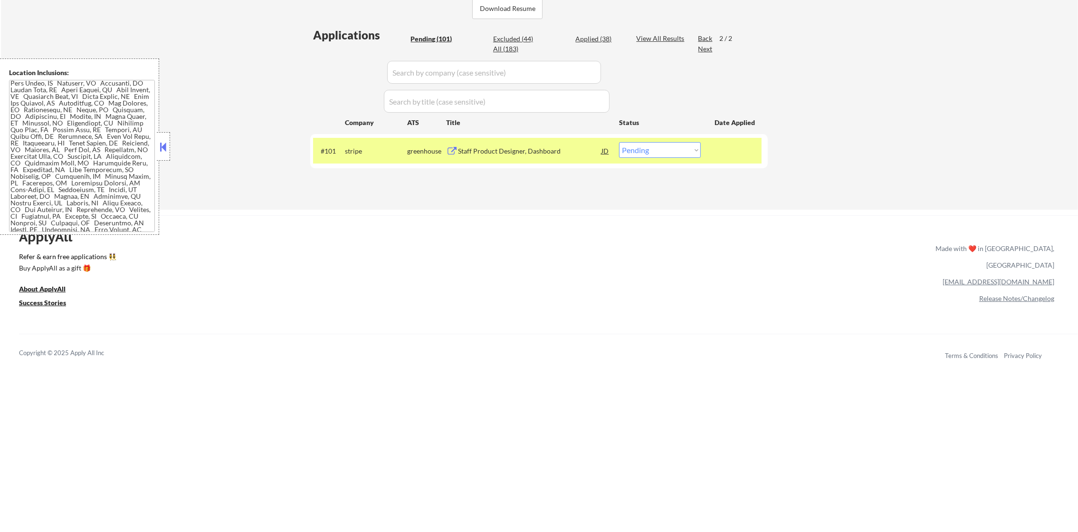
scroll to position [237, 0]
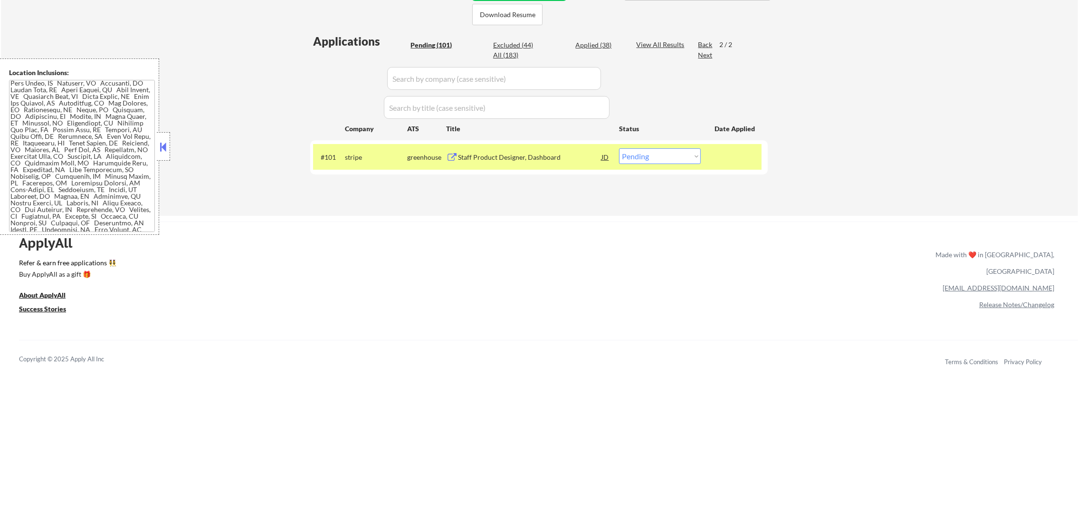
click at [703, 42] on div "Back" at bounding box center [705, 45] width 15 height 10
select select ""pending""
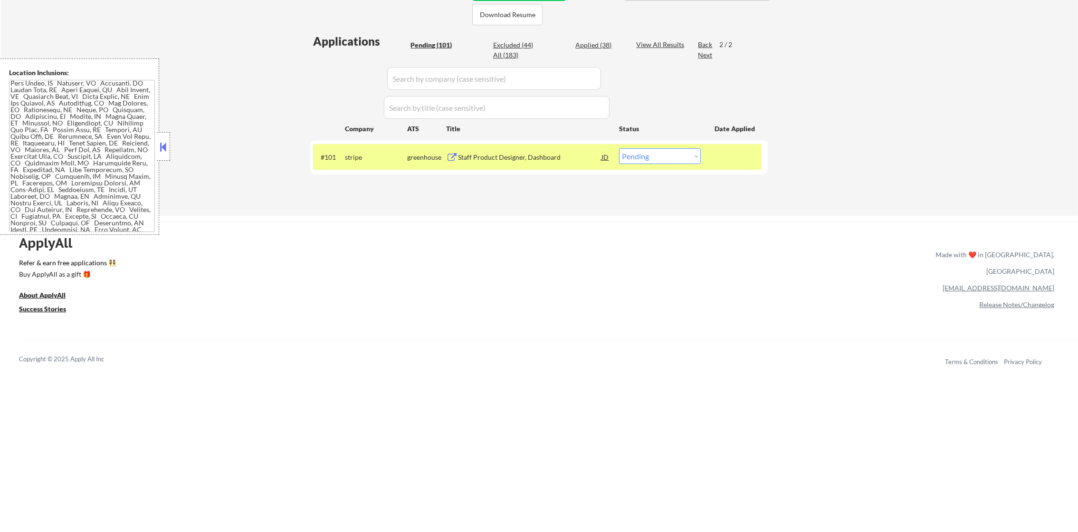
select select ""pending""
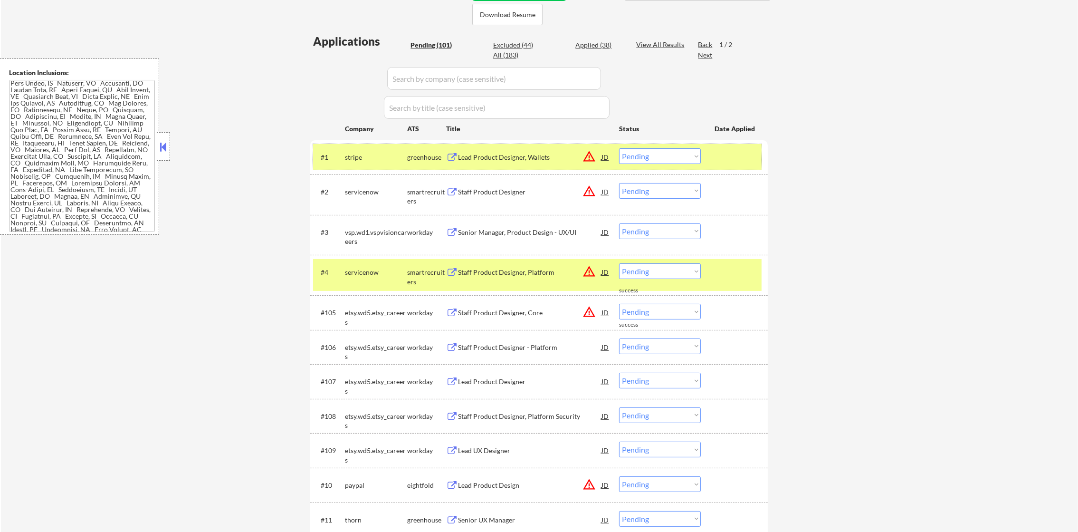
click at [383, 159] on div "stripe" at bounding box center [376, 158] width 62 height 10
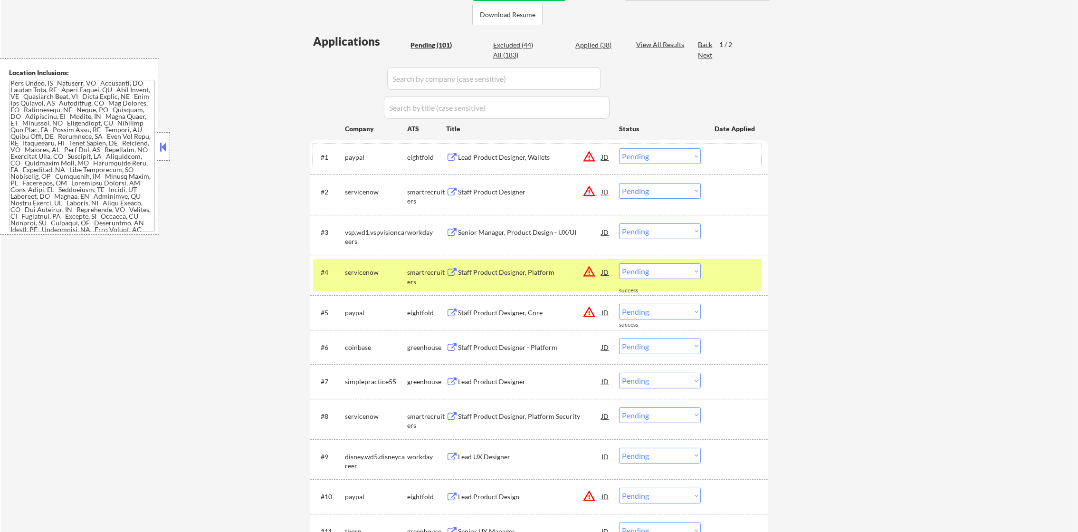
click at [374, 274] on div "servicenow" at bounding box center [376, 273] width 62 height 10
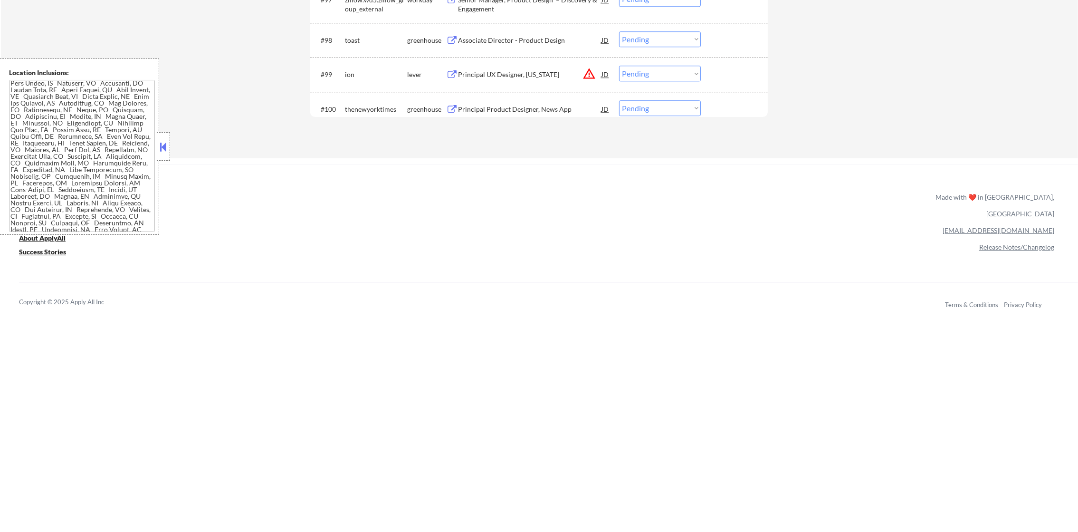
scroll to position [3862, 0]
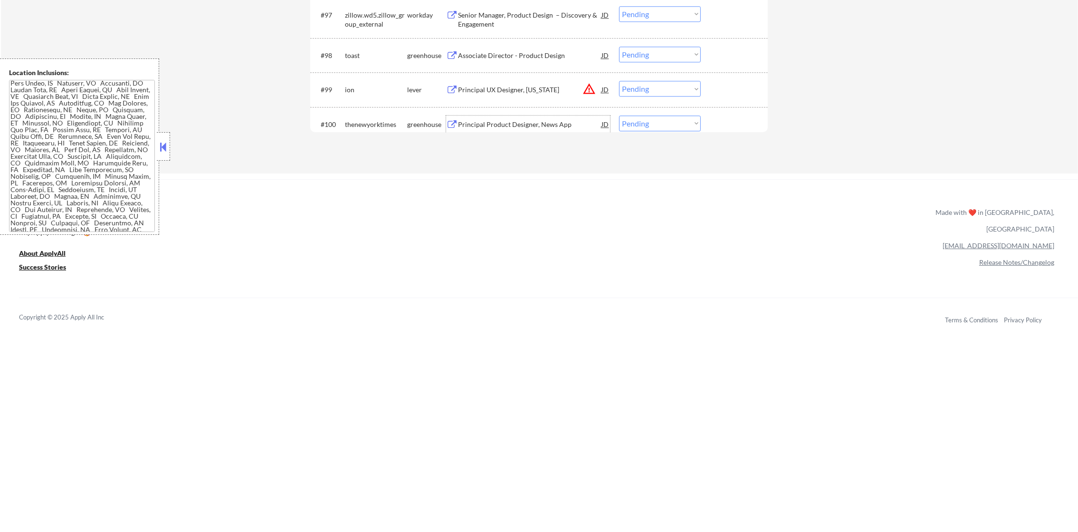
click at [491, 122] on div "Principal Product Designer, News App" at bounding box center [530, 125] width 144 height 10
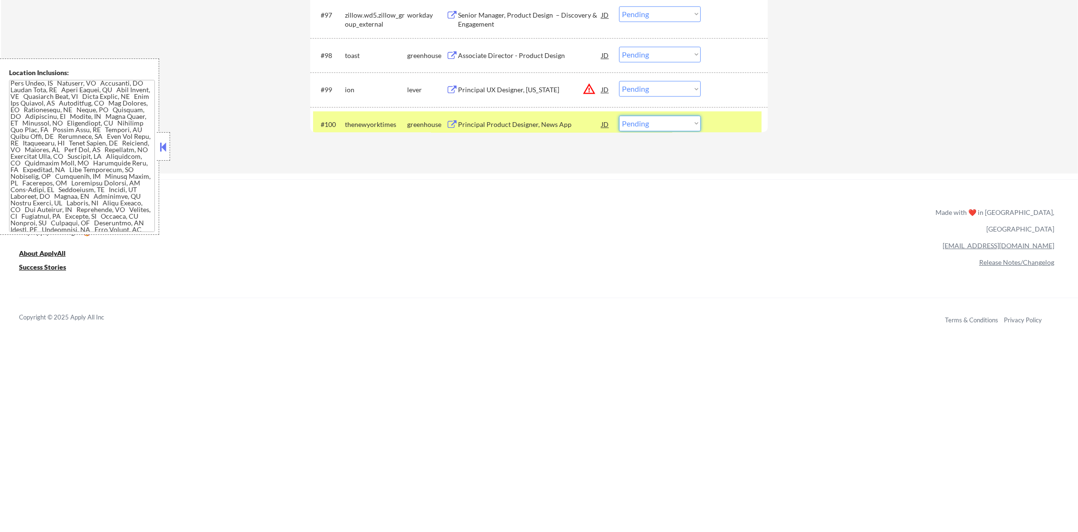
click at [668, 122] on select "Choose an option... Pending Applied Excluded (Questions) Excluded (Expired) Exc…" at bounding box center [660, 123] width 82 height 16
click at [619, 115] on select "Choose an option... Pending Applied Excluded (Questions) Excluded (Expired) Exc…" at bounding box center [660, 123] width 82 height 16
click at [336, 119] on div "#100" at bounding box center [329, 124] width 17 height 10
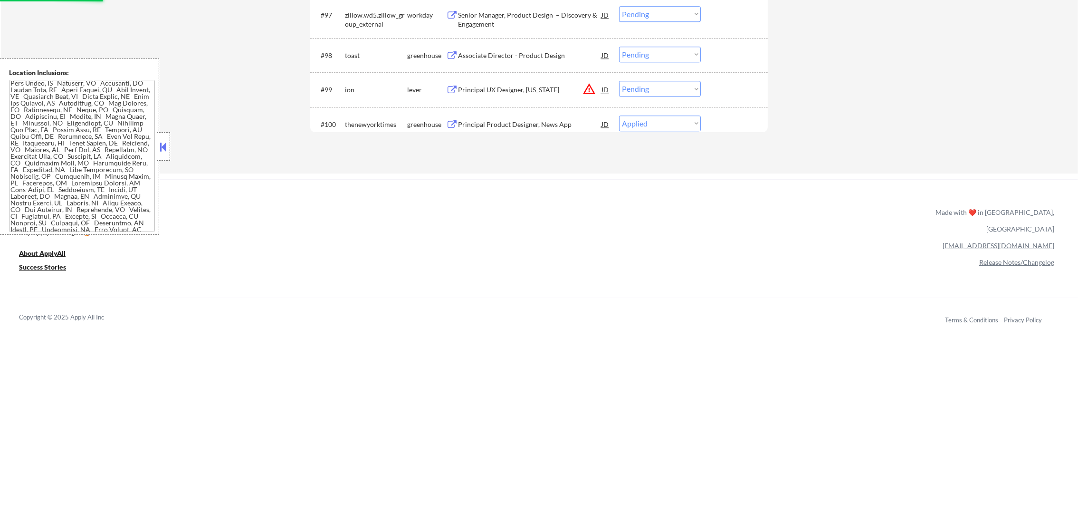
select select ""pending""
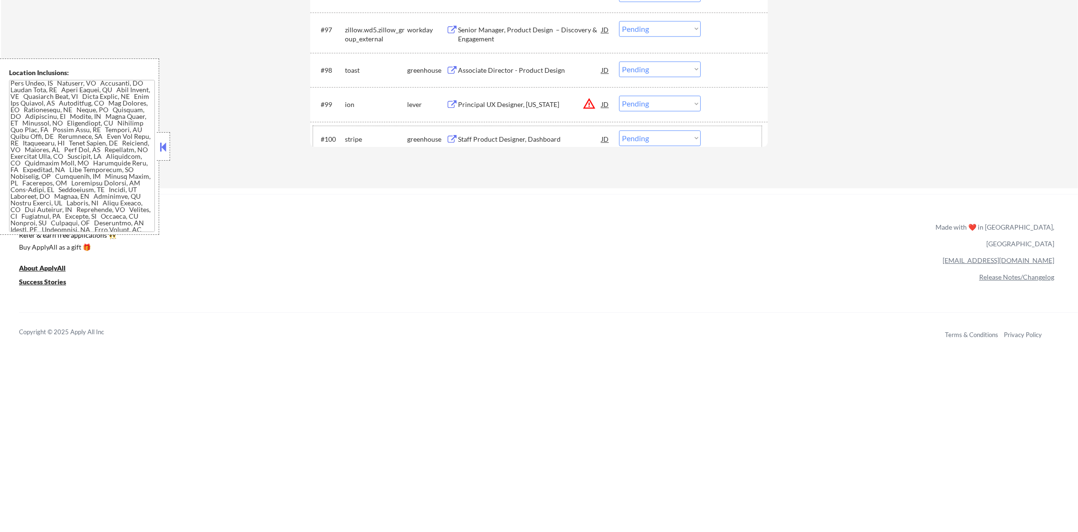
scroll to position [3838, 0]
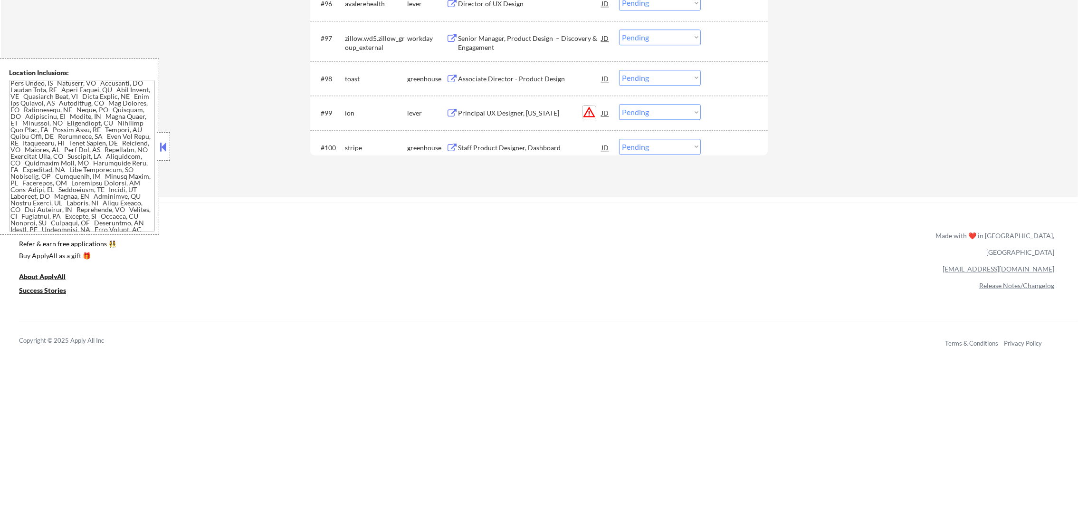
click at [583, 111] on button "warning_amber" at bounding box center [589, 112] width 13 height 13
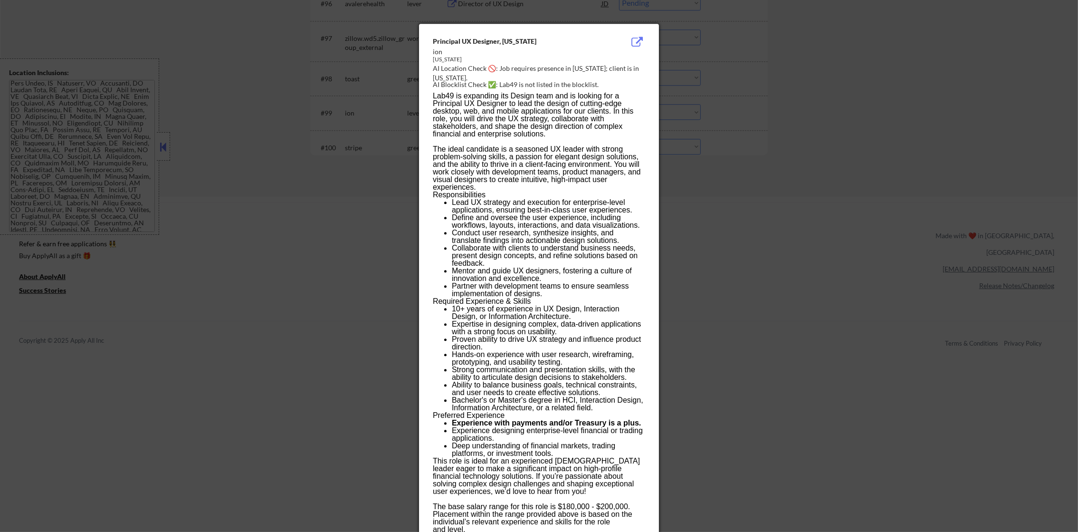
click at [836, 132] on div at bounding box center [539, 266] width 1078 height 532
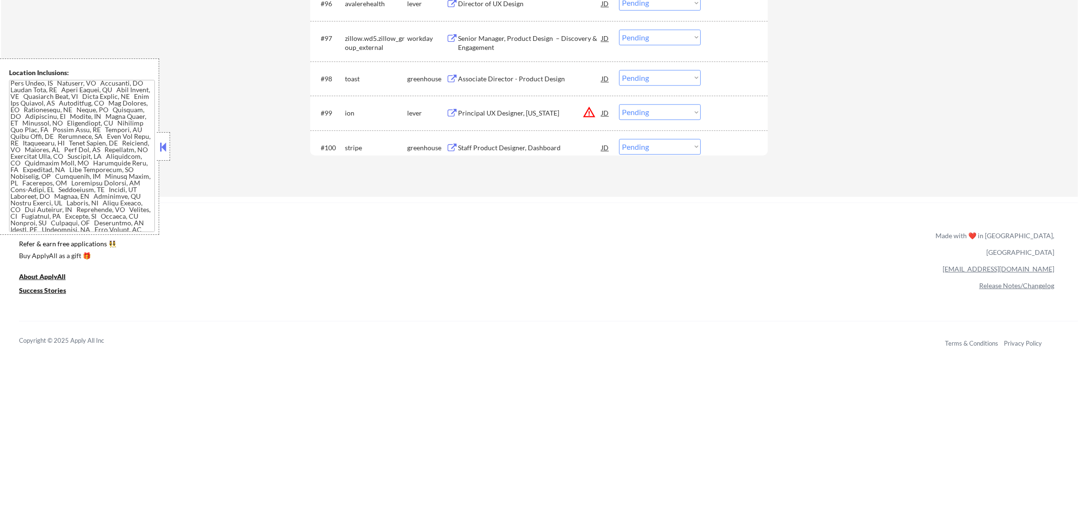
click at [563, 116] on div "Principal UX Designer, [US_STATE]" at bounding box center [530, 113] width 144 height 10
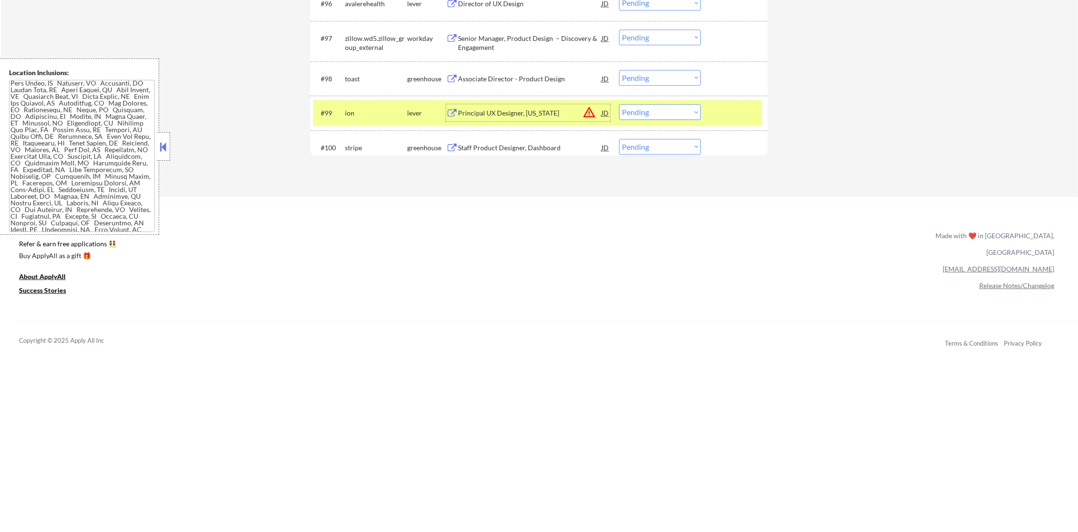
click at [681, 106] on select "Choose an option... Pending Applied Excluded (Questions) Excluded (Expired) Exc…" at bounding box center [660, 112] width 82 height 16
click at [619, 104] on select "Choose an option... Pending Applied Excluded (Questions) Excluded (Expired) Exc…" at bounding box center [660, 112] width 82 height 16
click at [355, 121] on div "ion" at bounding box center [376, 112] width 62 height 17
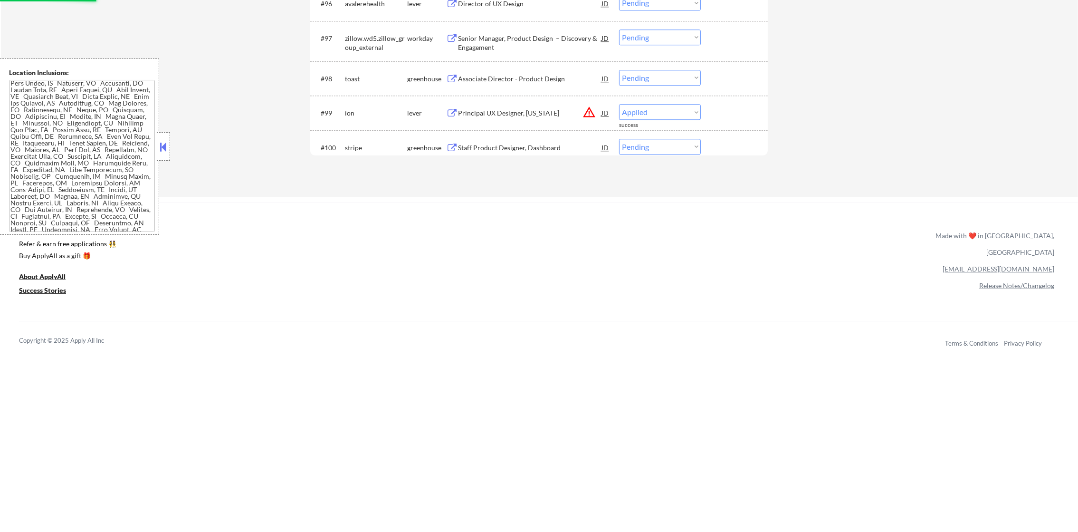
select select ""pending""
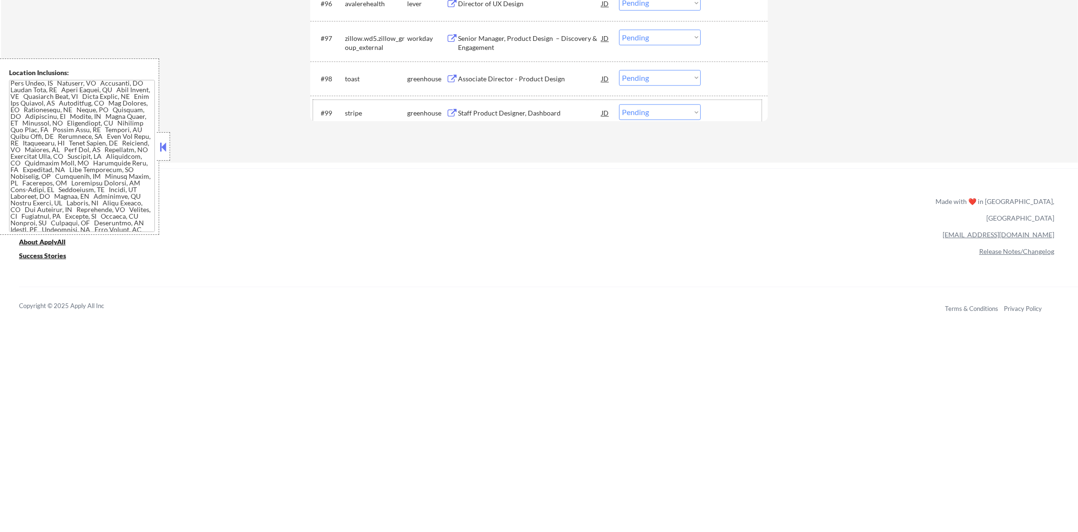
click at [517, 83] on div "Associate Director - Product Design" at bounding box center [530, 78] width 144 height 17
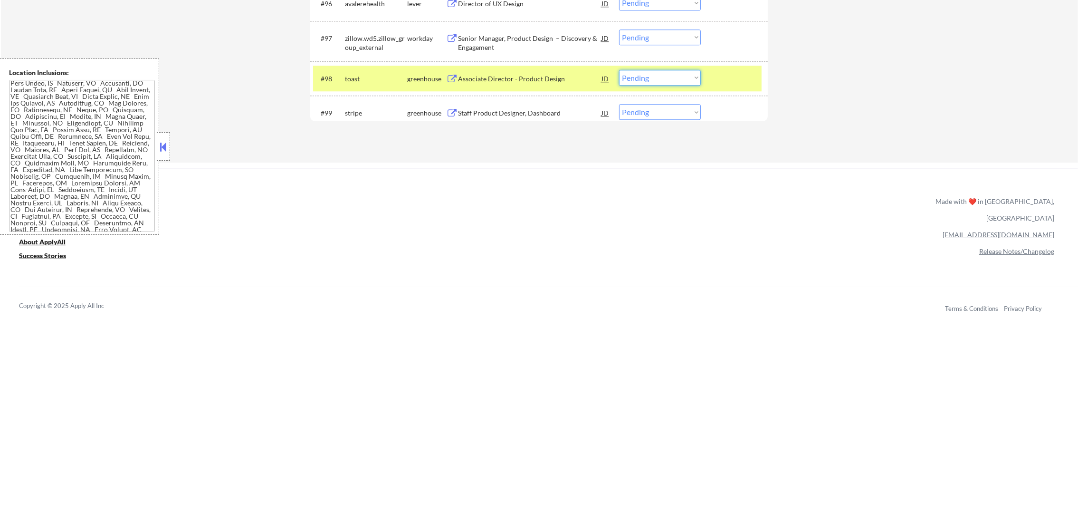
click at [677, 74] on select "Choose an option... Pending Applied Excluded (Questions) Excluded (Expired) Exc…" at bounding box center [660, 78] width 82 height 16
click at [619, 70] on select "Choose an option... Pending Applied Excluded (Questions) Excluded (Expired) Exc…" at bounding box center [660, 78] width 82 height 16
click at [371, 75] on div "toast" at bounding box center [376, 79] width 62 height 10
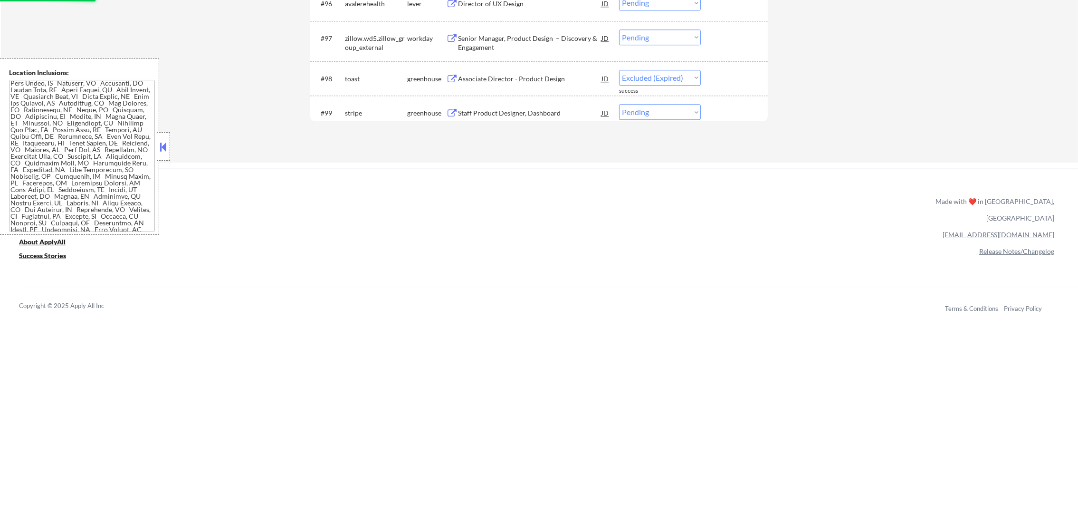
select select ""pending""
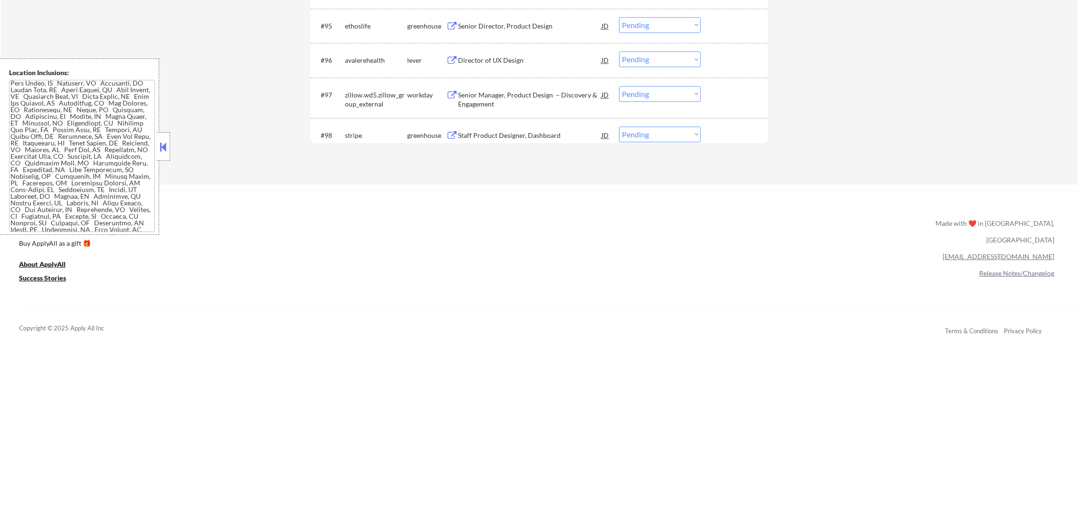
scroll to position [3767, 0]
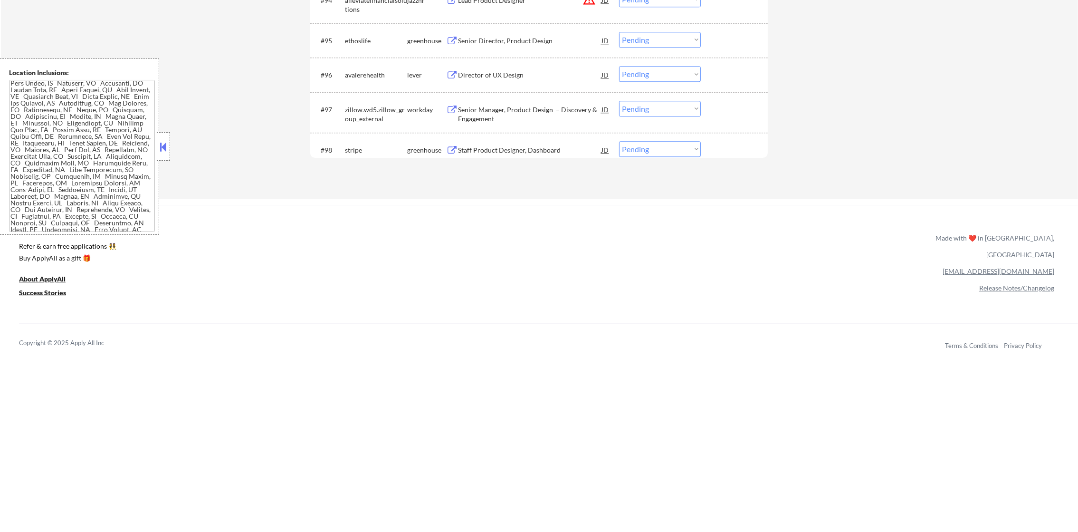
click at [504, 106] on div "Senior Manager, Product Design – Discovery & Engagement" at bounding box center [530, 114] width 144 height 19
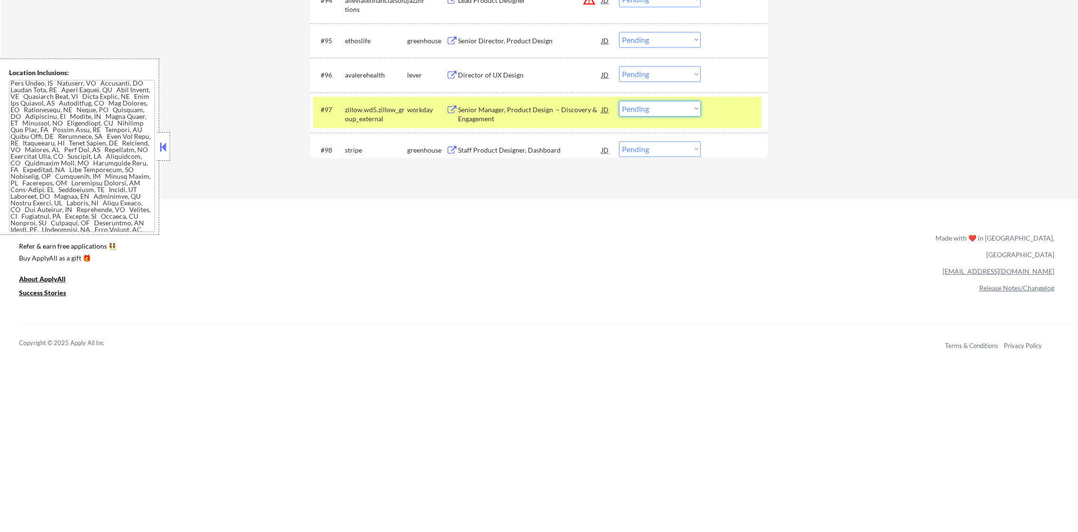
click at [638, 112] on select "Choose an option... Pending Applied Excluded (Questions) Excluded (Expired) Exc…" at bounding box center [660, 109] width 82 height 16
click at [619, 101] on select "Choose an option... Pending Applied Excluded (Questions) Excluded (Expired) Exc…" at bounding box center [660, 109] width 82 height 16
select select ""pending""
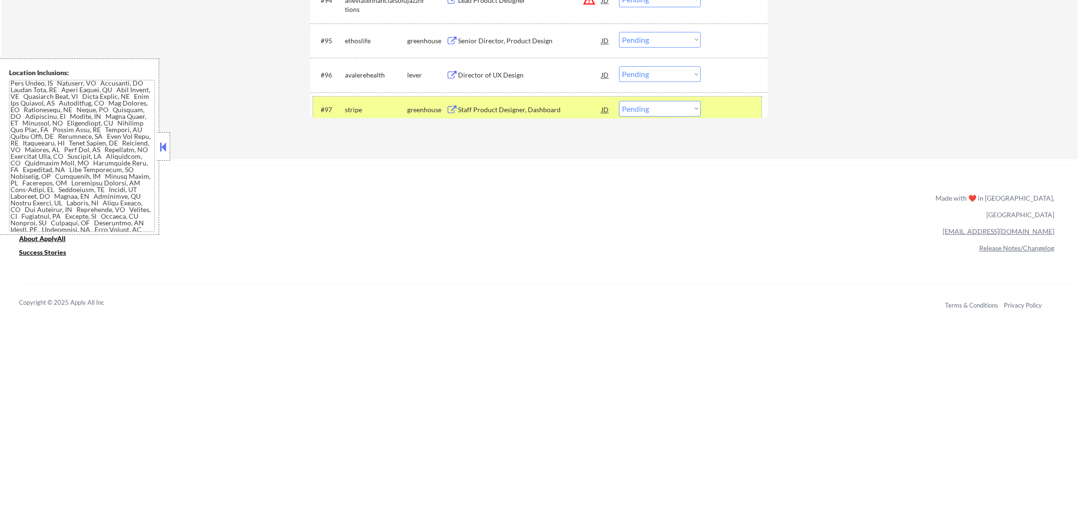
click at [384, 105] on div "stripe" at bounding box center [376, 110] width 62 height 10
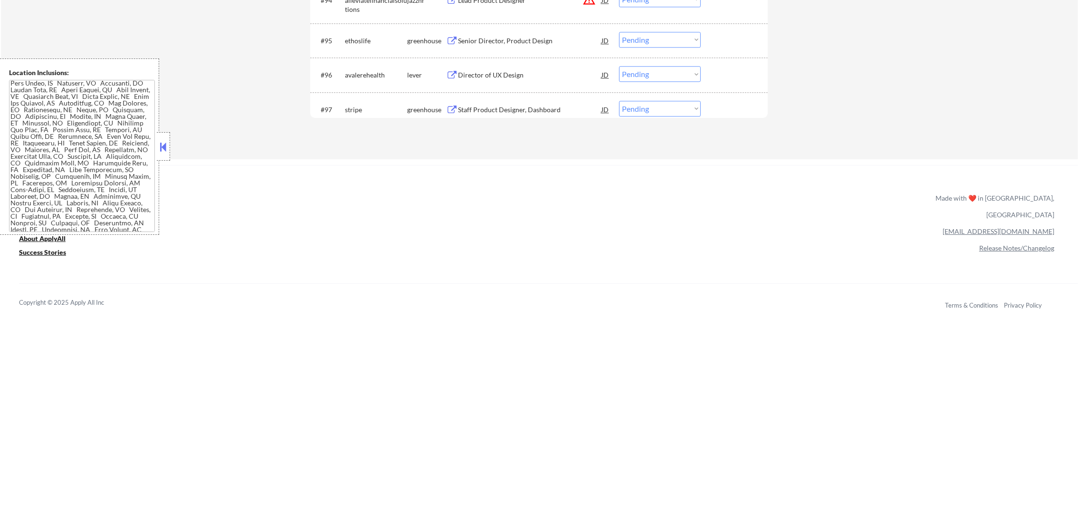
click at [517, 68] on div "Director of UX Design" at bounding box center [530, 74] width 144 height 17
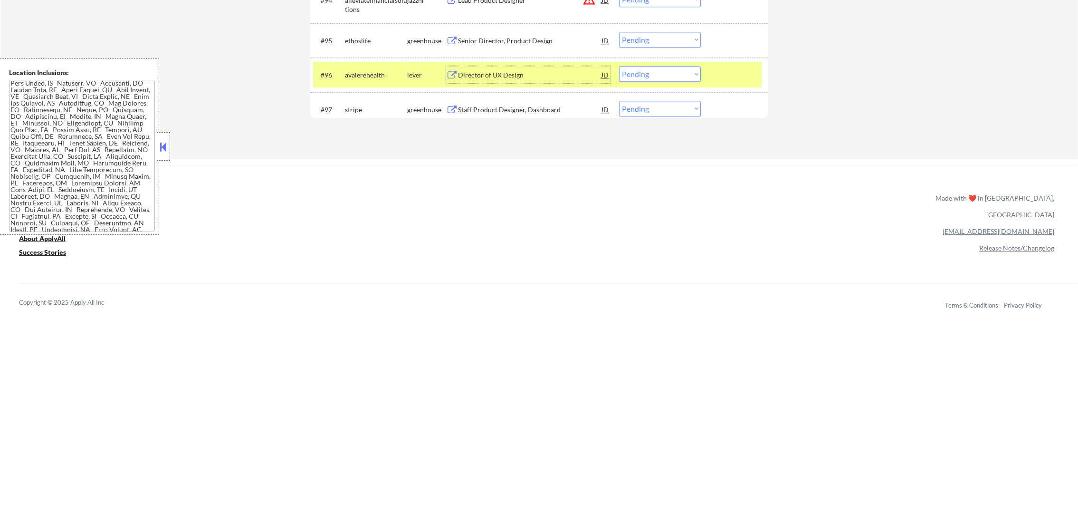
click at [699, 74] on select "Choose an option... Pending Applied Excluded (Questions) Excluded (Expired) Exc…" at bounding box center [660, 74] width 82 height 16
click at [619, 66] on select "Choose an option... Pending Applied Excluded (Questions) Excluded (Expired) Exc…" at bounding box center [660, 74] width 82 height 16
click at [365, 63] on div "#96 avalerehealth lever Director of UX Design JD Choose an option... Pending Ap…" at bounding box center [537, 75] width 449 height 26
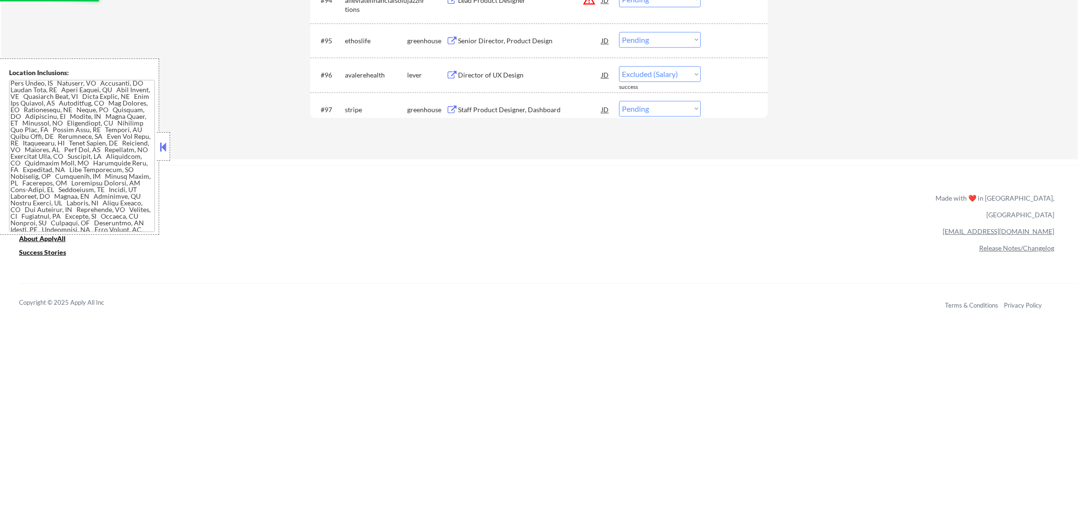
select select ""pending""
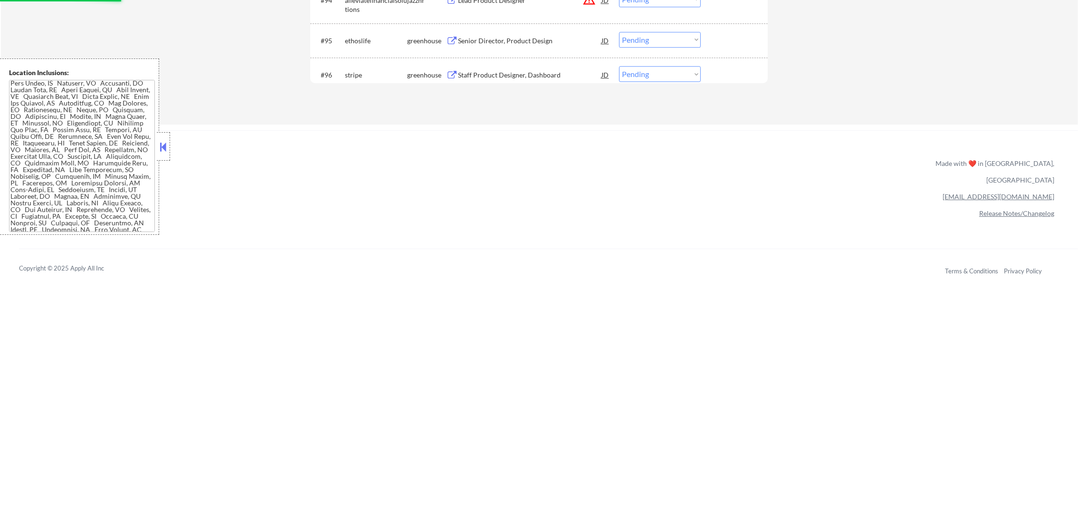
click at [520, 41] on div "Senior Director, Product Design" at bounding box center [530, 41] width 144 height 10
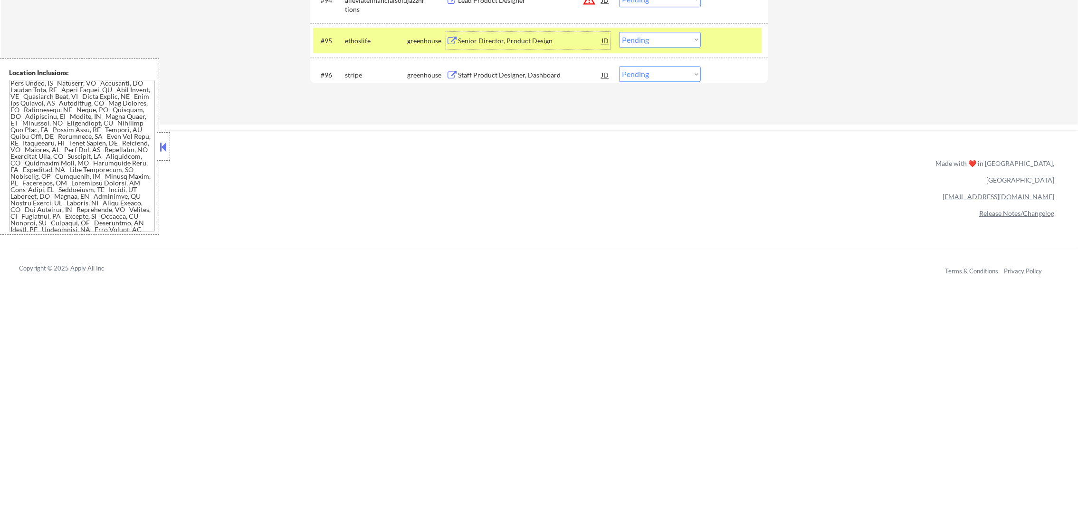
click at [651, 39] on select "Choose an option... Pending Applied Excluded (Questions) Excluded (Expired) Exc…" at bounding box center [660, 40] width 82 height 16
click at [619, 32] on select "Choose an option... Pending Applied Excluded (Questions) Excluded (Expired) Exc…" at bounding box center [660, 40] width 82 height 16
click at [369, 48] on div "ethoslife" at bounding box center [376, 40] width 62 height 17
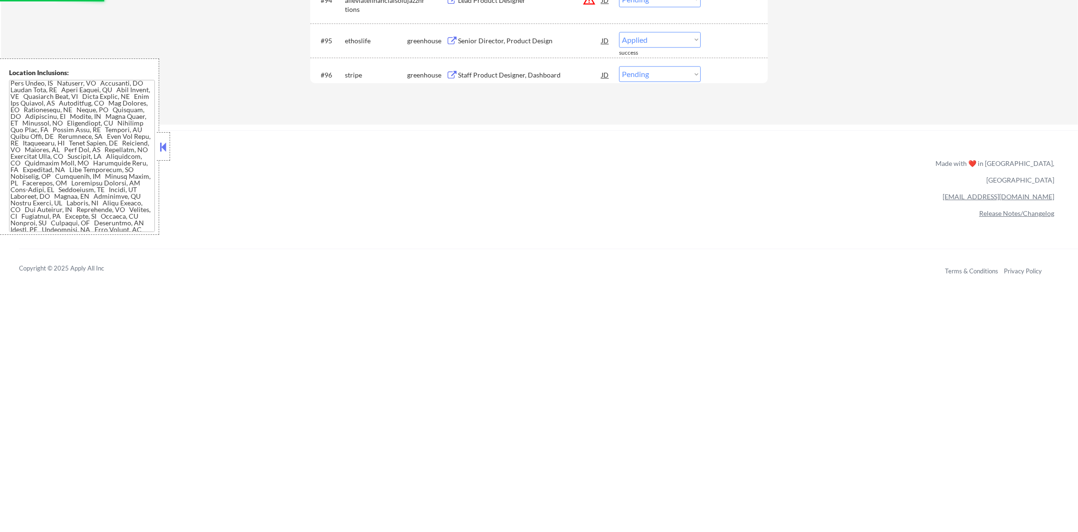
select select ""pending""
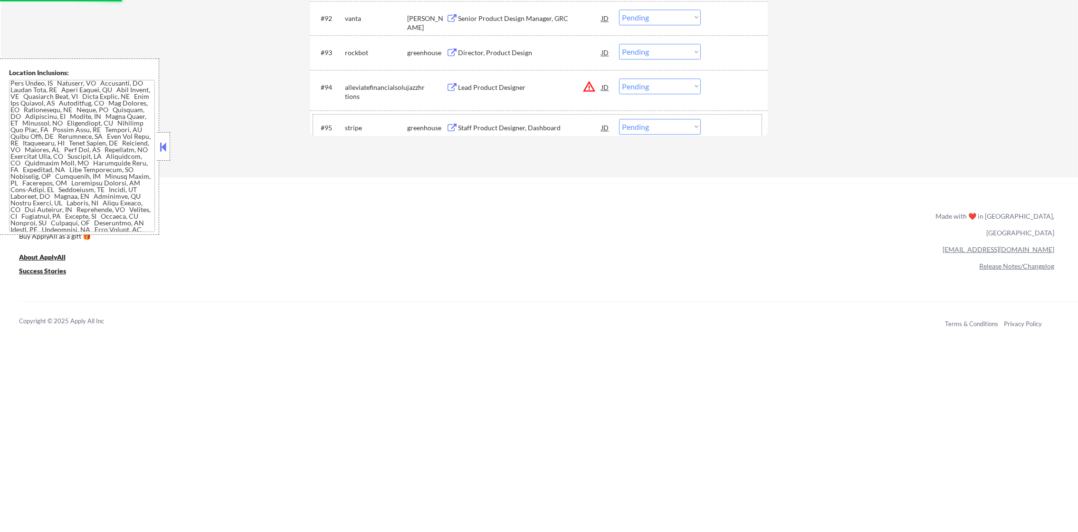
scroll to position [3672, 0]
